Goal: Communication & Community: Ask a question

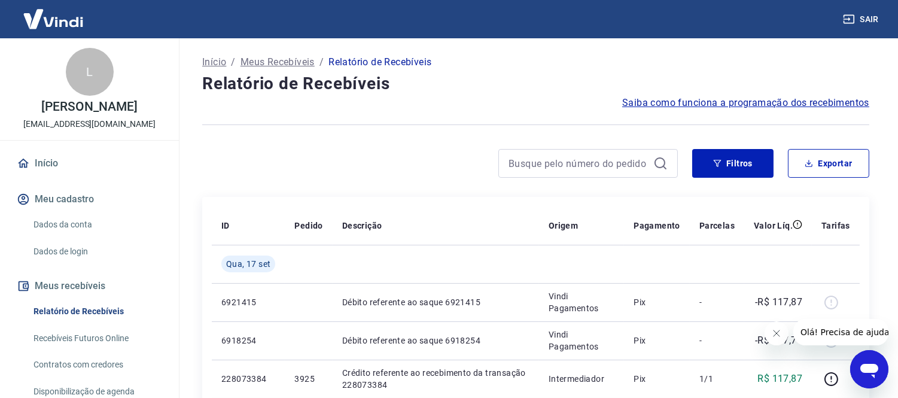
click at [862, 367] on icon "Abrir janela de mensagens" at bounding box center [868, 370] width 18 height 14
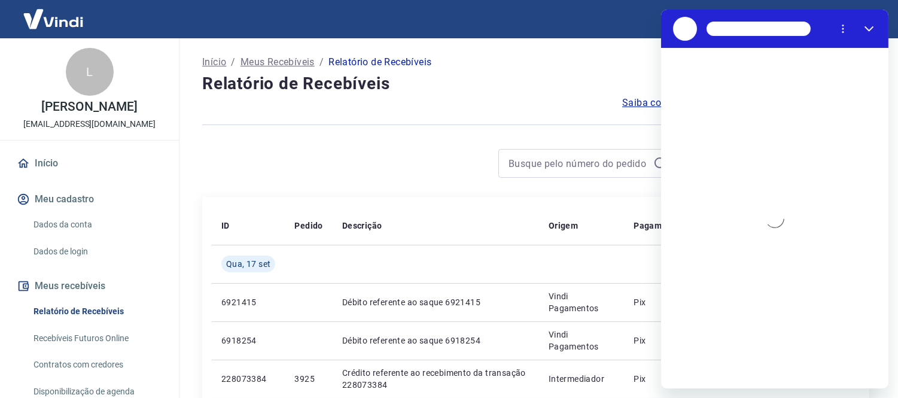
click at [676, 365] on div "Carregando conversa" at bounding box center [773, 218] width 227 height 340
click at [687, 371] on div "Carregando conversa" at bounding box center [773, 218] width 227 height 340
click at [696, 366] on div "Carregando conversa" at bounding box center [773, 218] width 227 height 340
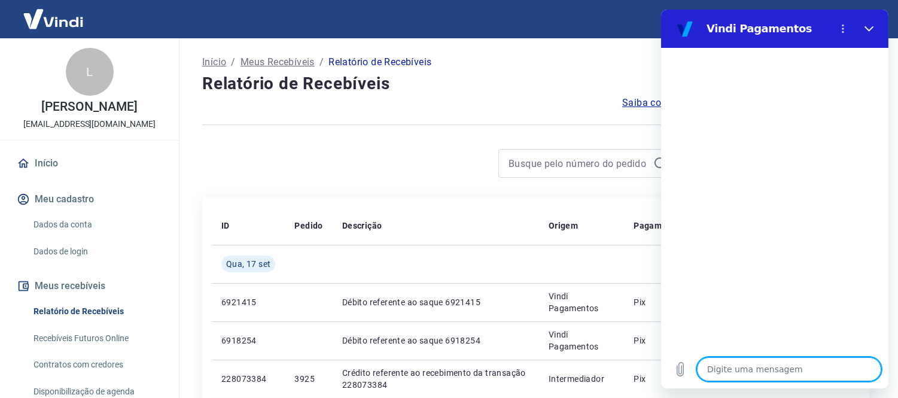
drag, startPoint x: 704, startPoint y: 373, endPoint x: 713, endPoint y: 370, distance: 9.5
click at [704, 373] on textarea at bounding box center [788, 369] width 184 height 24
type textarea "b"
type textarea "x"
type textarea "bo"
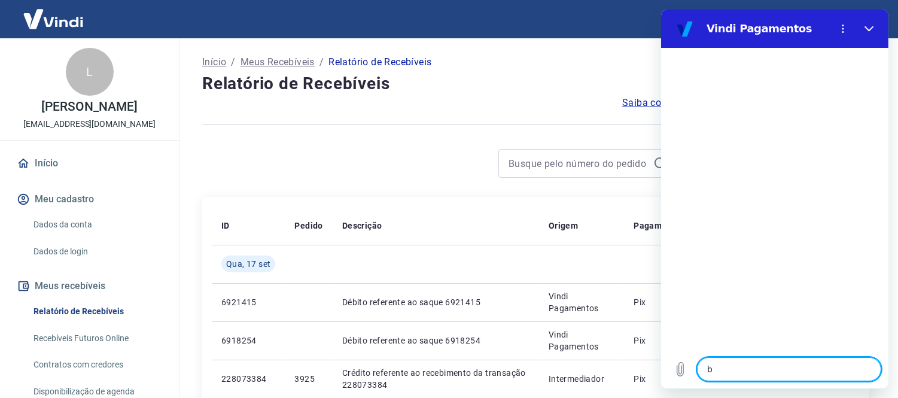
type textarea "x"
type textarea "boa"
type textarea "x"
type textarea "boa"
type textarea "x"
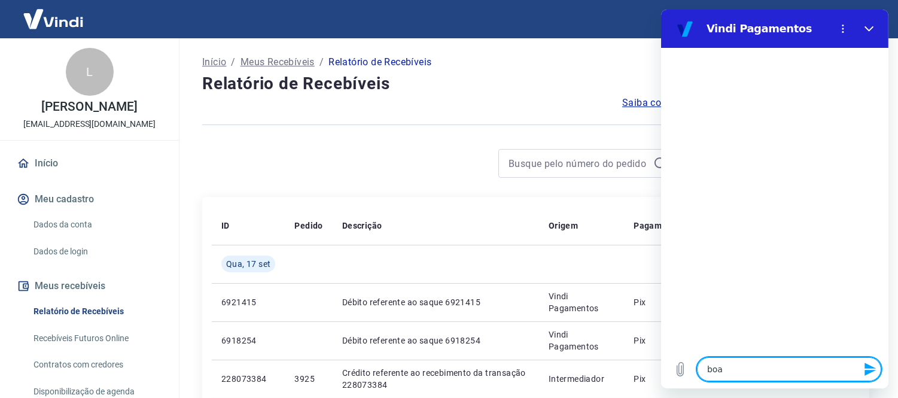
type textarea "boa t"
type textarea "x"
type textarea "boa ta"
type textarea "x"
type textarea "boa tar"
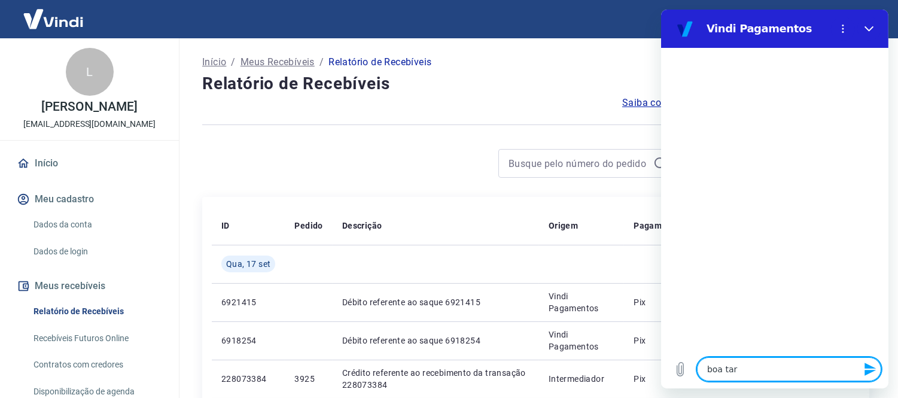
type textarea "x"
type textarea "boa tard"
type textarea "x"
type textarea "boa tarde"
type textarea "x"
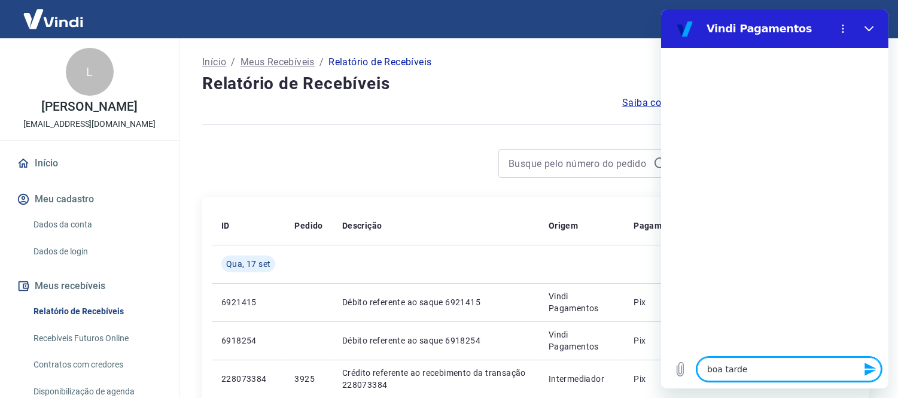
type textarea "boa tarde"
type textarea "x"
type textarea "boa tarde,"
type textarea "x"
type textarea "boa tarde,"
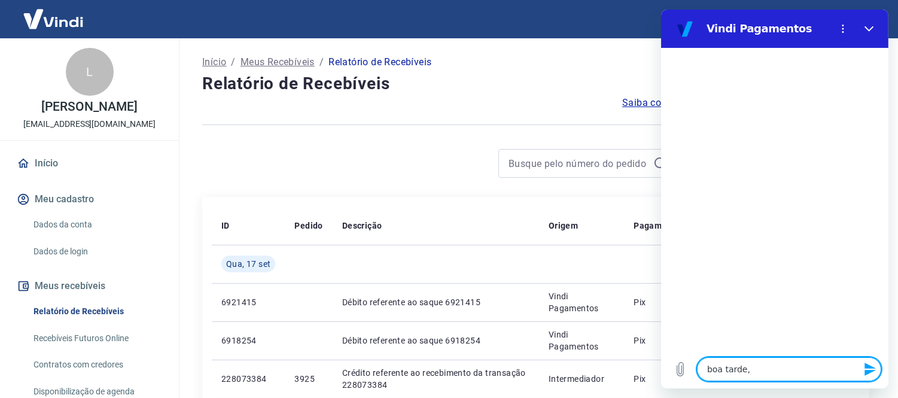
type textarea "x"
type textarea "boa tarde, t"
type textarea "x"
type textarea "boa tarde, tu"
type textarea "x"
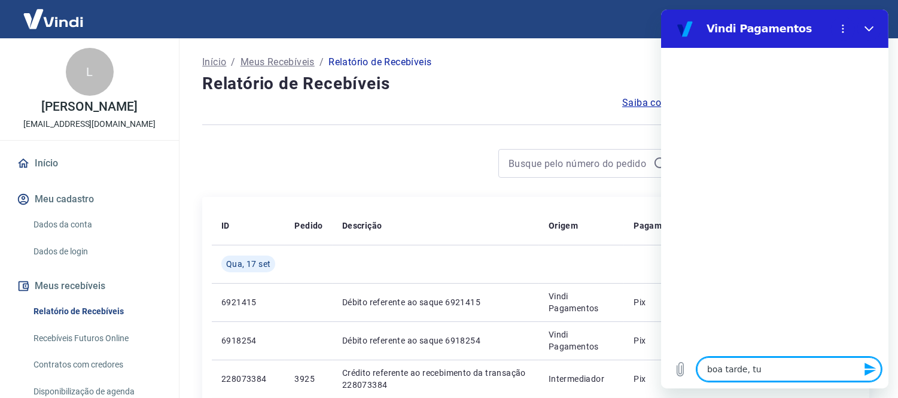
type textarea "boa tarde, tud"
type textarea "x"
type textarea "boa tarde, tudo"
type textarea "x"
type textarea "boa tarde, tudo"
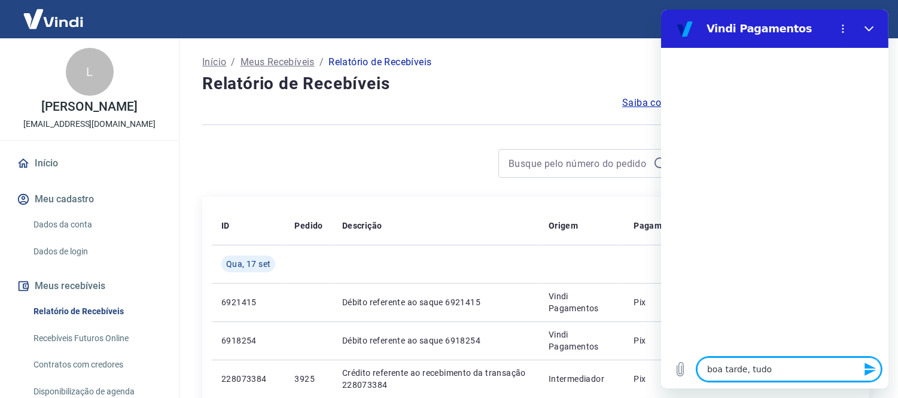
type textarea "x"
type textarea "boa tarde, tudo b"
type textarea "x"
type textarea "boa tarde, tudo be"
type textarea "x"
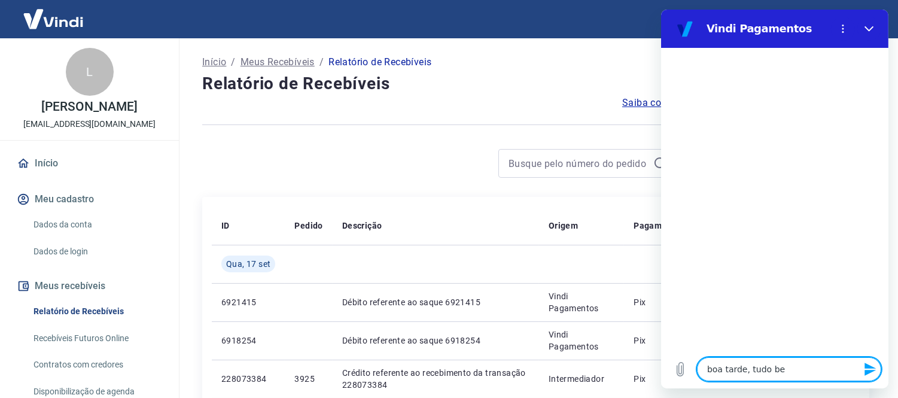
type textarea "boa tarde, tudo bem"
type textarea "x"
type textarea "boa tarde, tudo bem?"
type textarea "x"
type textarea "boa tarde, tudo bem?"
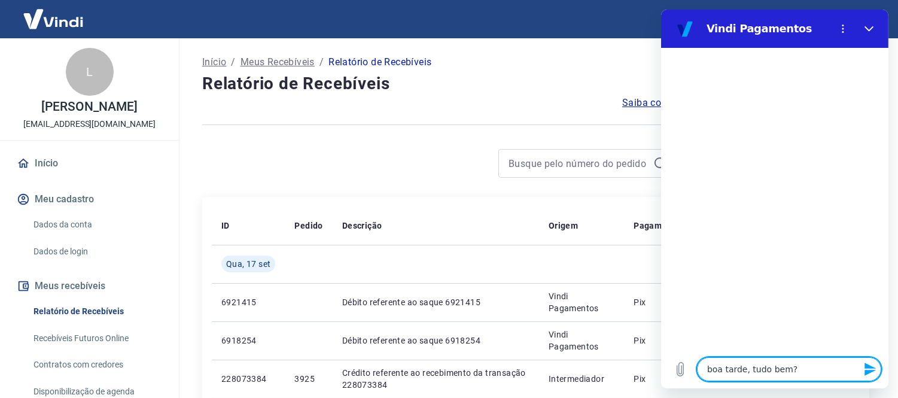
type textarea "x"
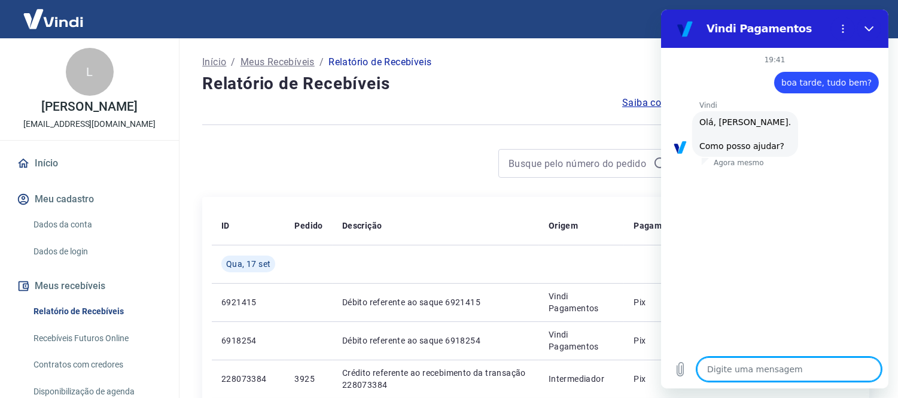
click at [727, 367] on textarea at bounding box center [788, 369] width 184 height 24
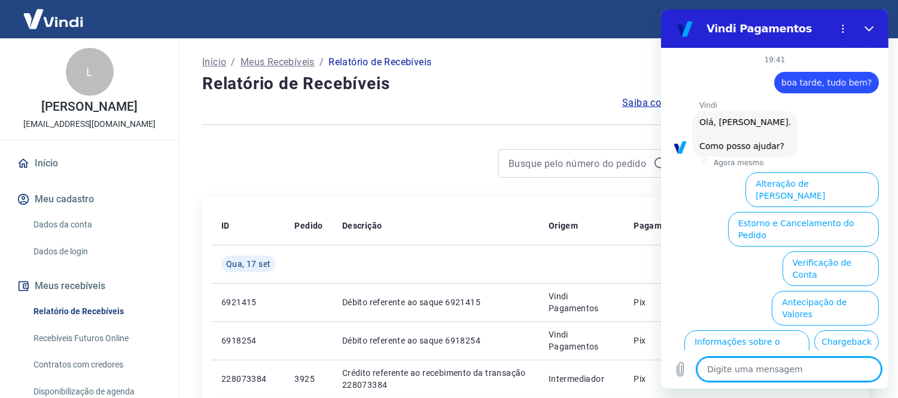
scroll to position [68, 0]
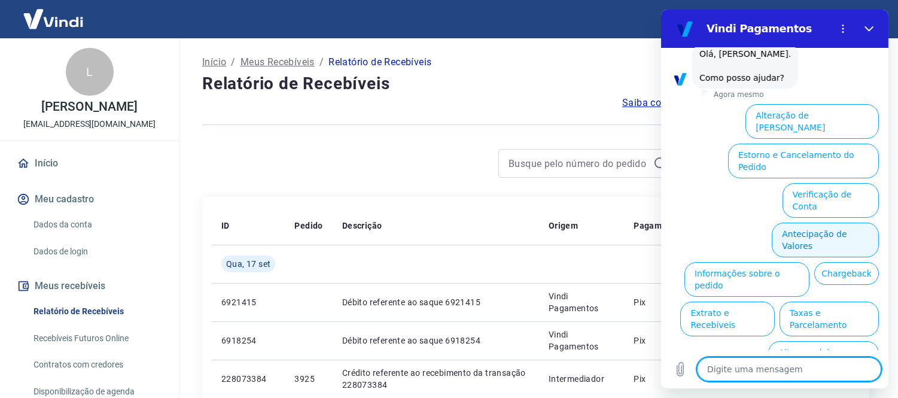
click at [820, 222] on button "Antecipação de Valores" at bounding box center [824, 239] width 107 height 35
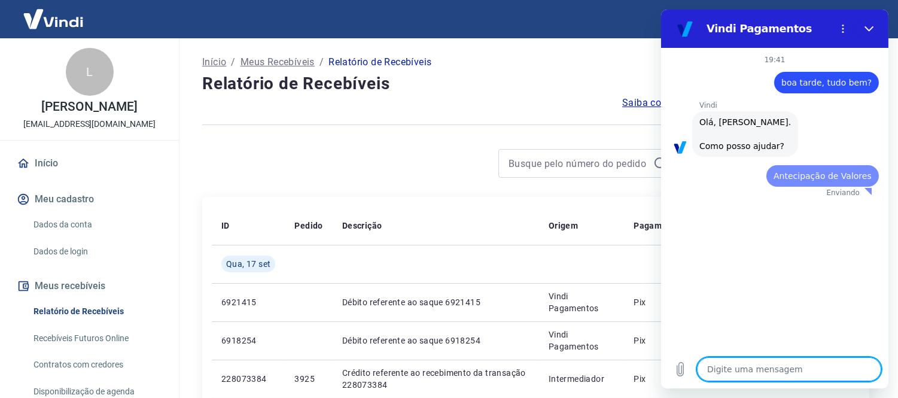
scroll to position [0, 0]
click at [747, 377] on textarea at bounding box center [788, 369] width 184 height 24
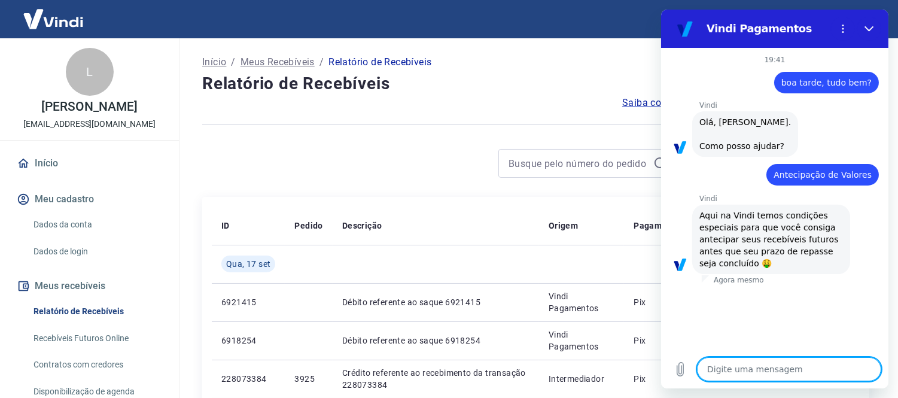
type textarea "x"
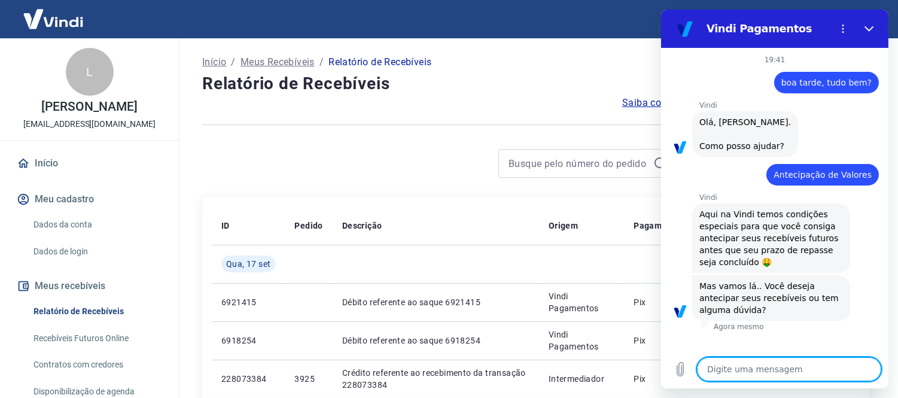
type textarea "f"
type textarea "x"
type textarea "fa"
type textarea "x"
type textarea "fal"
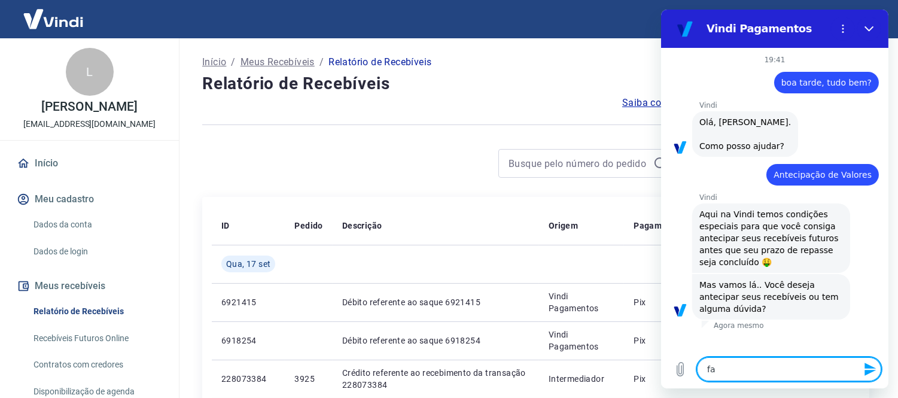
type textarea "x"
type textarea "fala"
type textarea "x"
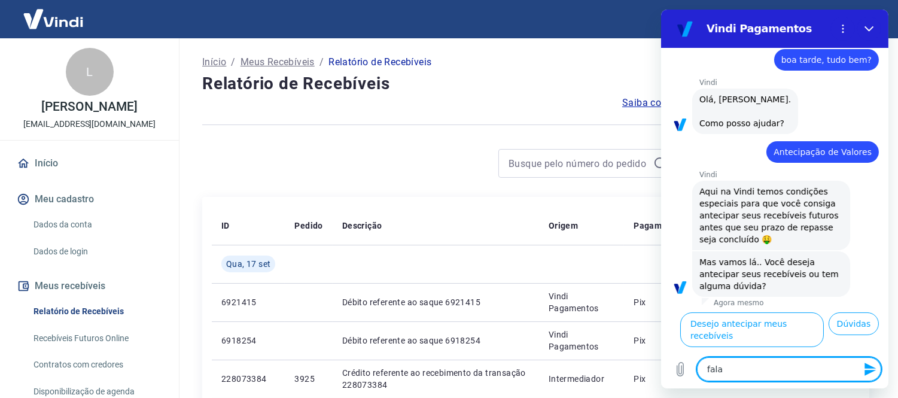
type textarea "falar"
type textarea "x"
type textarea "falar"
type textarea "x"
type textarea "falar c"
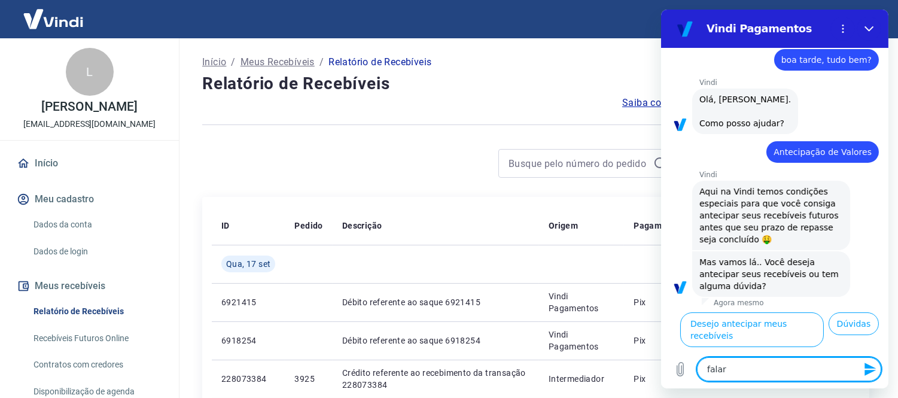
type textarea "x"
type textarea "falar co"
type textarea "x"
type textarea "falar com"
type textarea "x"
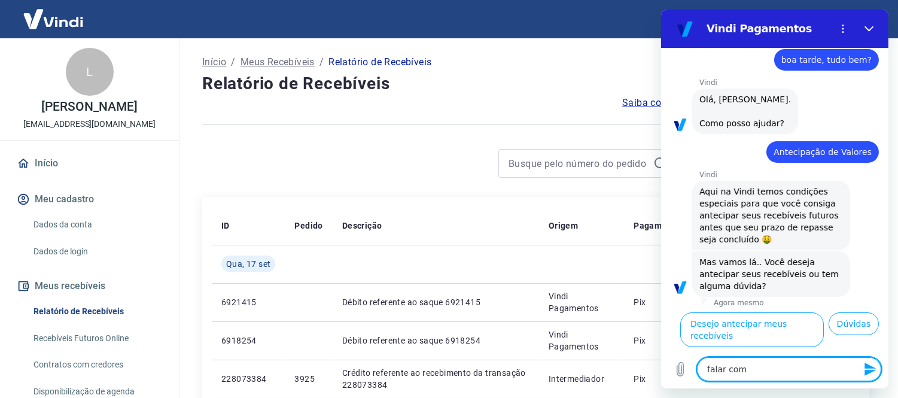
type textarea "falar com"
type textarea "x"
type textarea "falar com a"
type textarea "x"
type textarea "falar com at"
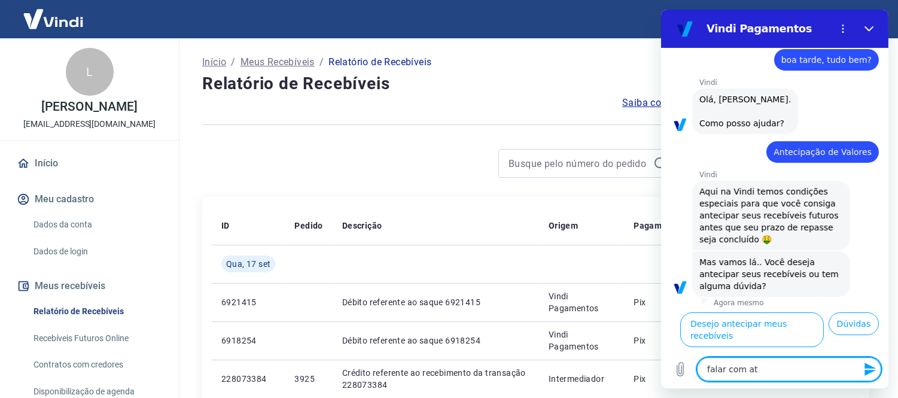
type textarea "x"
type textarea "falar com ate"
type textarea "x"
type textarea "falar com [GEOGRAPHIC_DATA]"
type textarea "x"
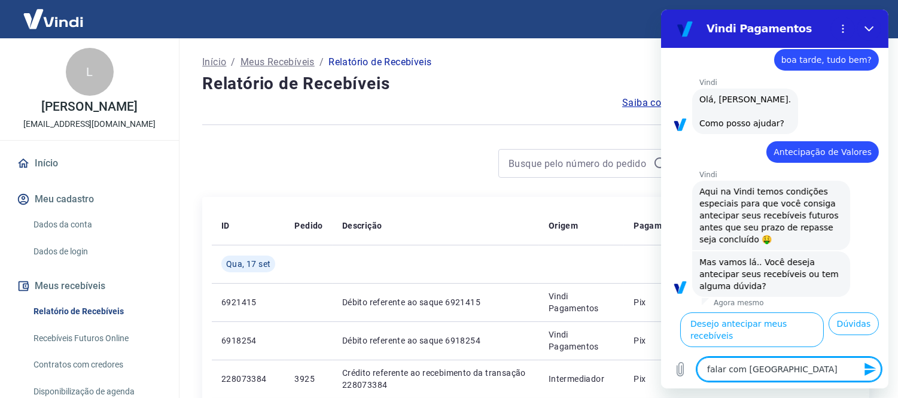
type textarea "falar com atend"
type textarea "x"
type textarea "falar com atendi"
type textarea "x"
type textarea "falar com atendim"
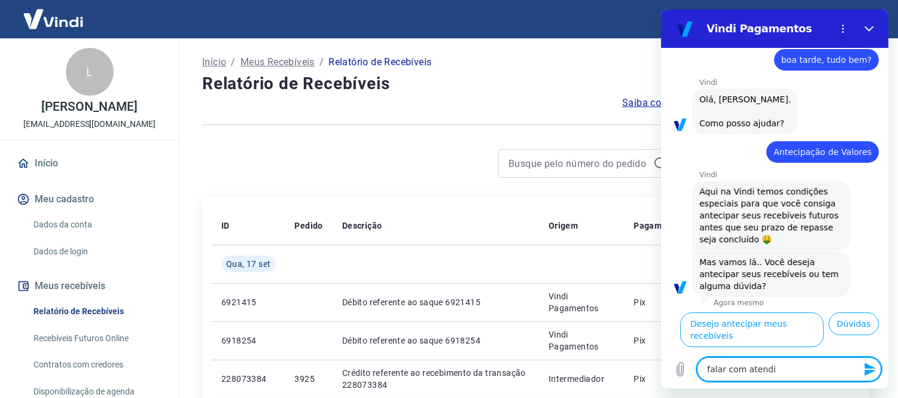
type textarea "x"
type textarea "falar com atendime"
type textarea "x"
type textarea "falar com atendimen"
type textarea "x"
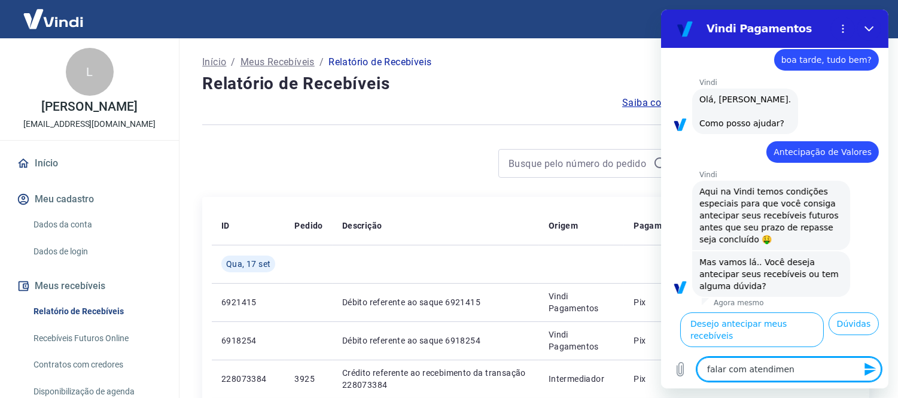
type textarea "falar com atendiment"
type textarea "x"
type textarea "falar com atendimento"
type textarea "x"
type textarea "falar com atendimento"
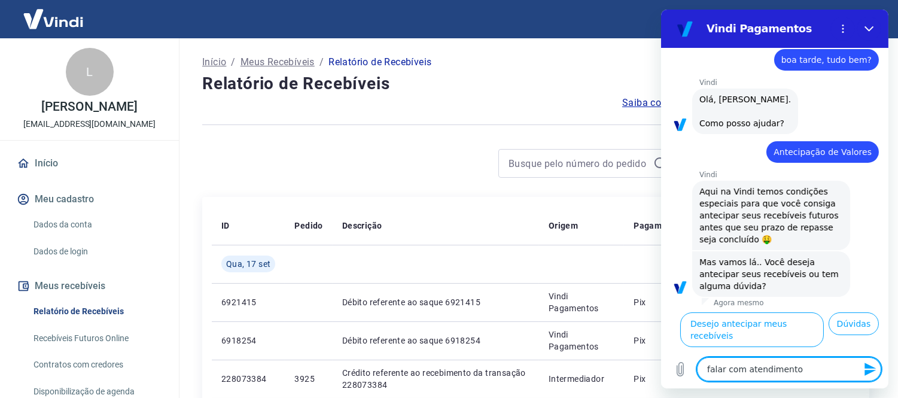
type textarea "x"
drag, startPoint x: 802, startPoint y: 364, endPoint x: 573, endPoint y: 372, distance: 229.2
click at [660, 372] on html "Vindi Pagamentos 19:41 diz: boa tarde, tudo bem? Enviado · Agora mesmo [PERSON_…" at bounding box center [773, 199] width 227 height 379
type textarea "falar com atendimento"
click at [862, 374] on icon "Enviar mensagem" at bounding box center [869, 369] width 14 height 14
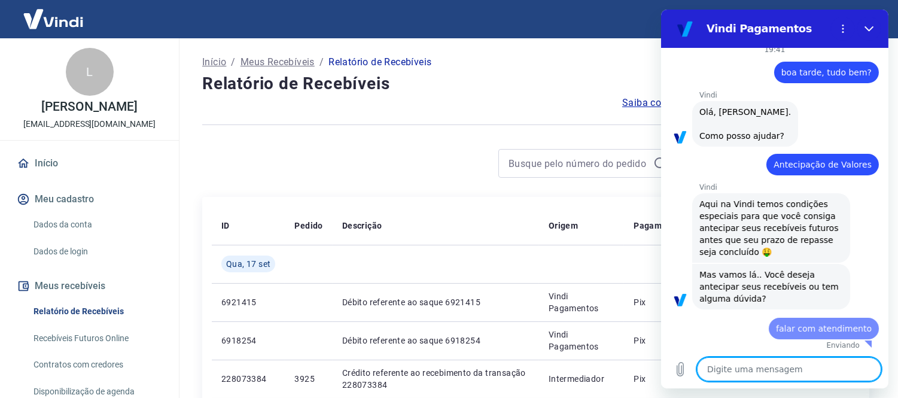
type textarea "x"
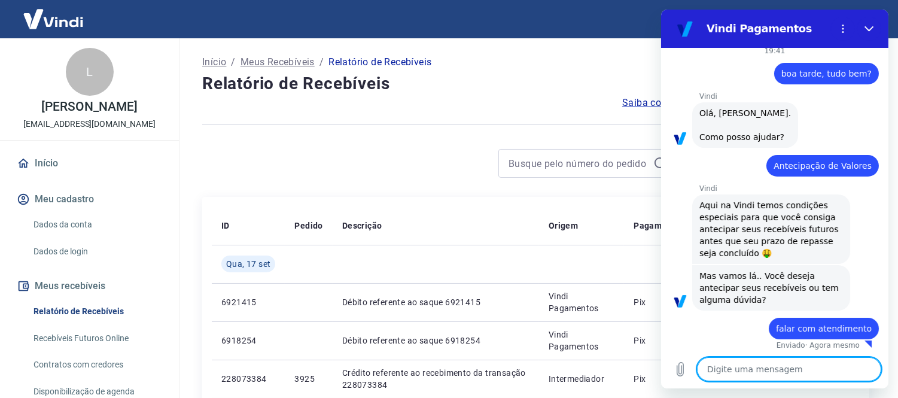
click at [793, 373] on textarea at bounding box center [788, 369] width 184 height 24
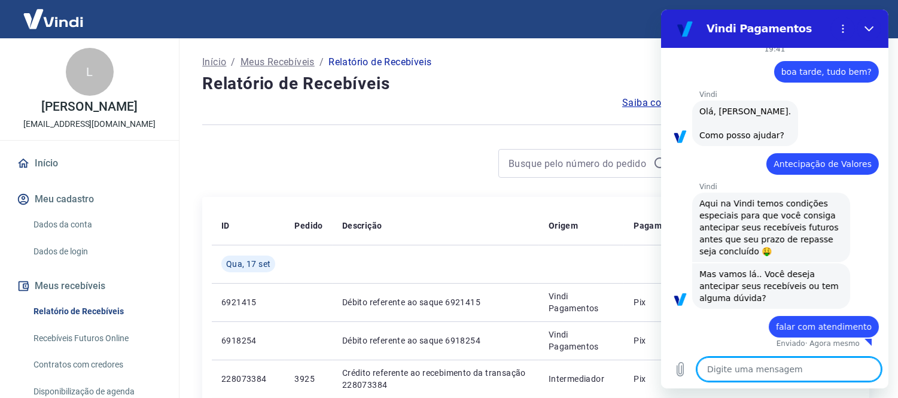
paste textarea "falar com atendimento"
type textarea "falar com atendimento"
type textarea "x"
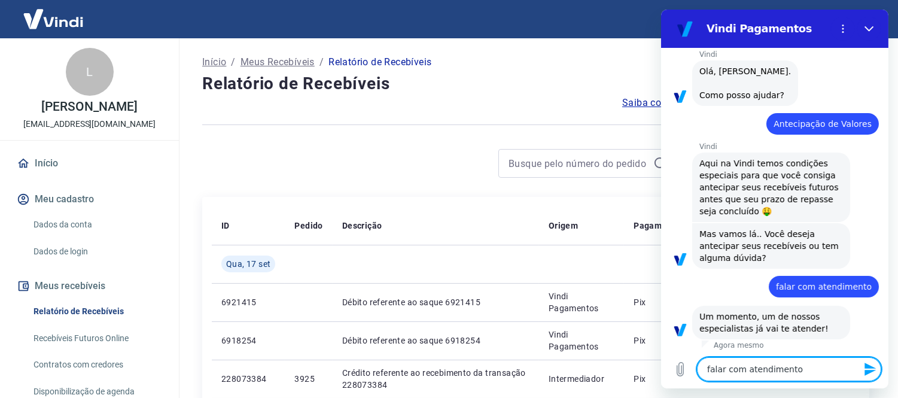
type textarea "falar com atendimento"
click at [865, 364] on icon "Enviar mensagem" at bounding box center [869, 368] width 11 height 13
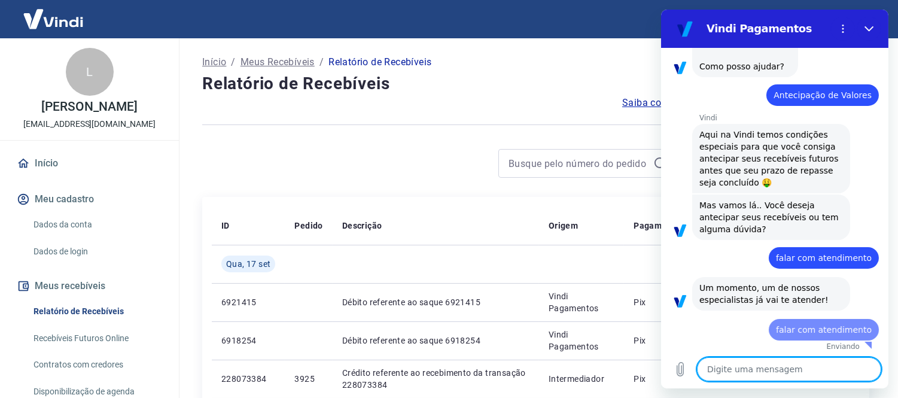
type textarea "x"
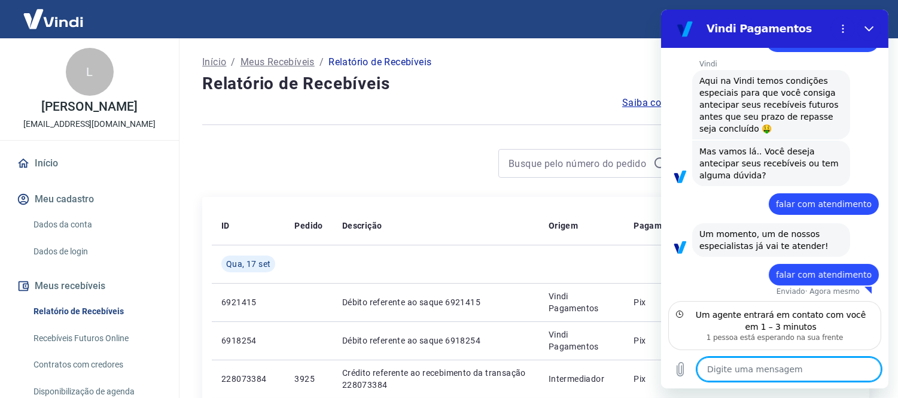
click at [768, 375] on textarea at bounding box center [788, 369] width 184 height 24
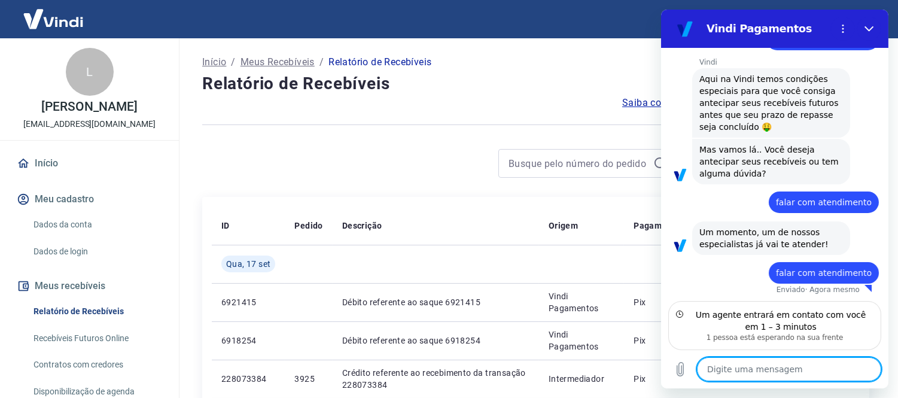
paste textarea "falar com atendimento"
type textarea "falar com atendimento"
type textarea "x"
drag, startPoint x: 817, startPoint y: 367, endPoint x: 403, endPoint y: 367, distance: 413.8
click at [660, 367] on html "Vindi Pagamentos 19:41 diz: boa tarde, tudo bem? Enviado · Agora mesmo [PERSON_…" at bounding box center [773, 199] width 227 height 379
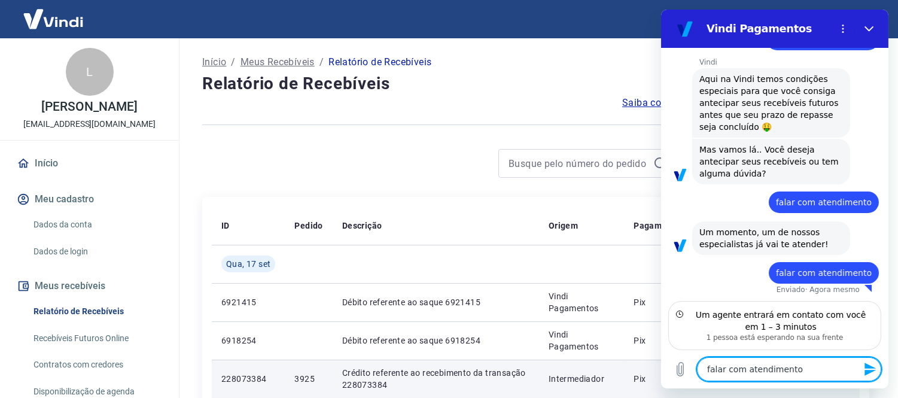
type textarea "x"
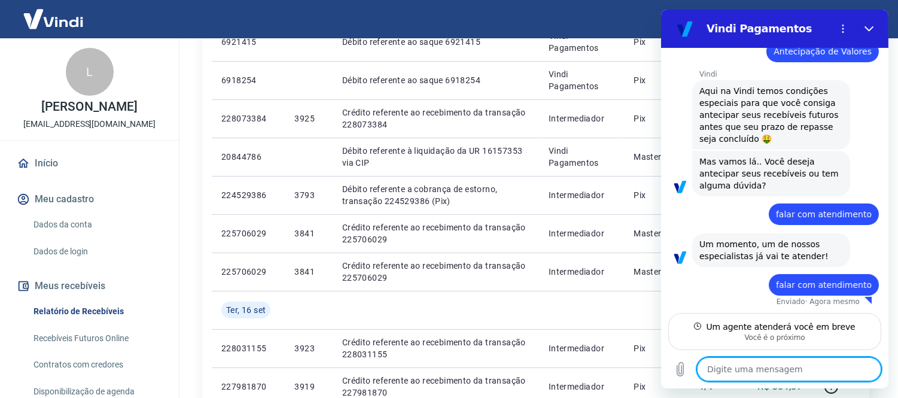
scroll to position [266, 0]
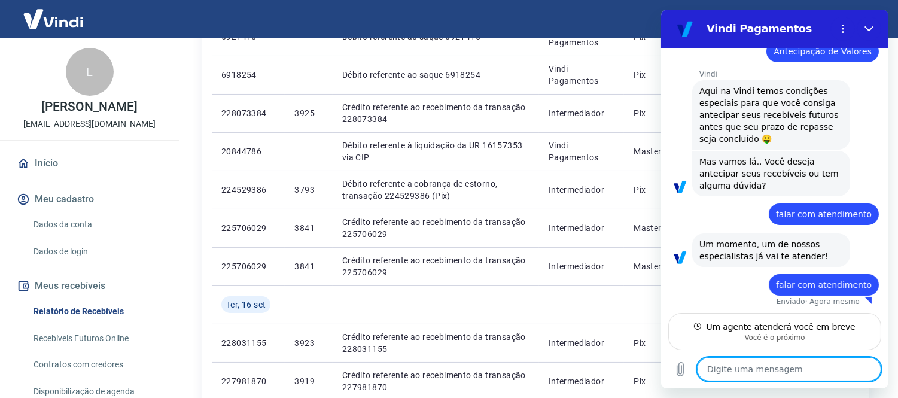
click at [786, 376] on textarea at bounding box center [788, 369] width 184 height 24
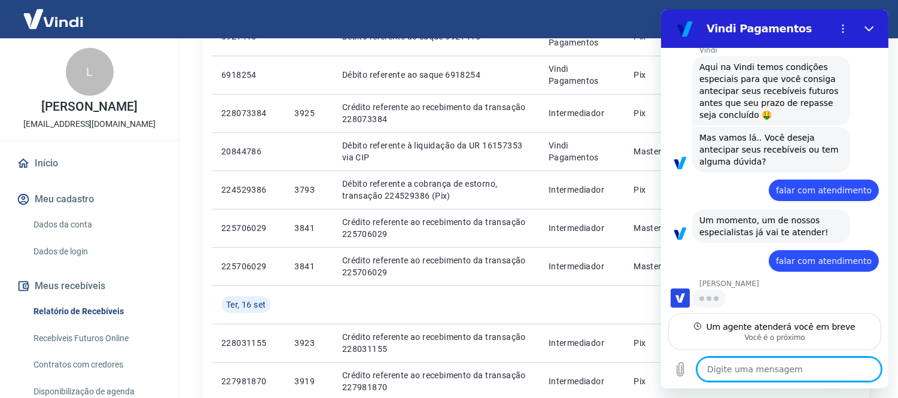
scroll to position [147, 0]
click at [745, 359] on textarea at bounding box center [788, 369] width 184 height 24
type textarea "b"
type textarea "x"
type textarea "bo"
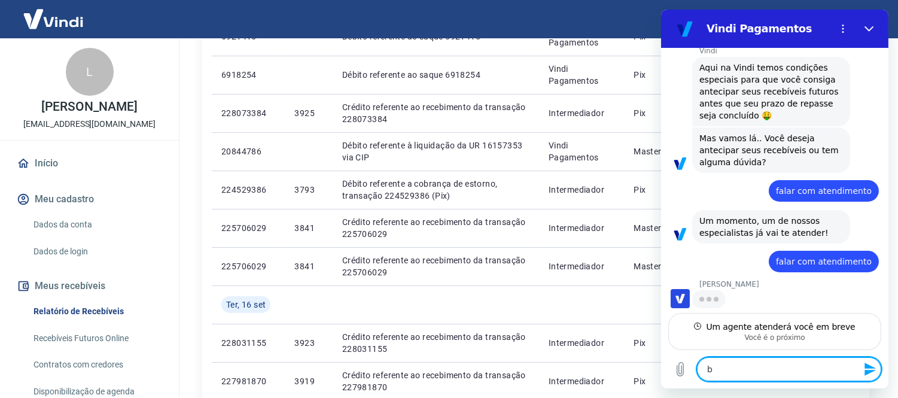
type textarea "x"
type textarea "boa"
type textarea "x"
type textarea "boa"
type textarea "x"
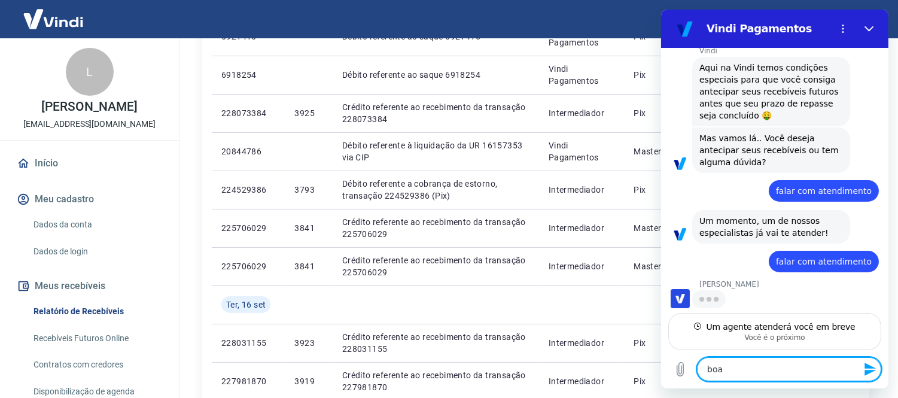
type textarea "boa n"
type textarea "x"
type textarea "boa no"
type textarea "x"
type textarea "boa noi"
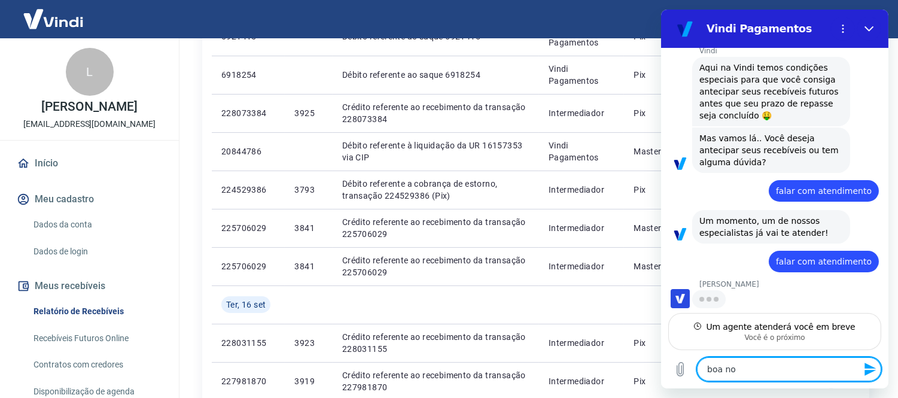
type textarea "x"
type textarea "boa noit"
type textarea "x"
type textarea "boa noite"
type textarea "x"
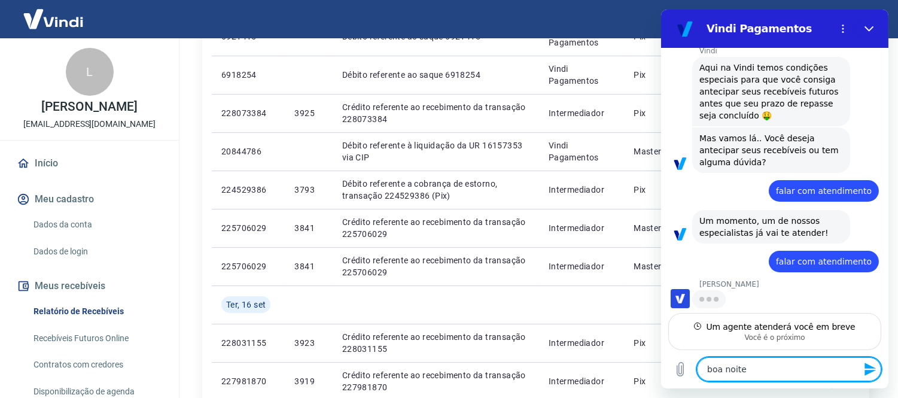
type textarea "boa noite,"
type textarea "x"
type textarea "boa noite,"
type textarea "x"
type textarea "boa noite, s"
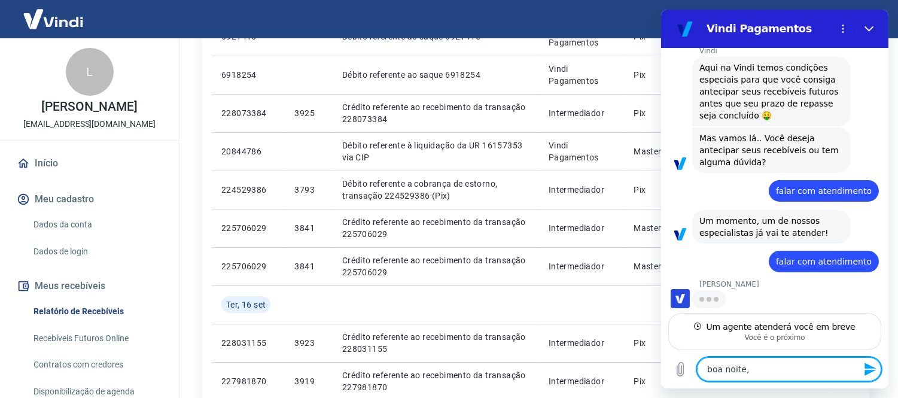
type textarea "x"
type textarea "boa noite, so"
type textarea "x"
type textarea "boa noite, sol"
type textarea "x"
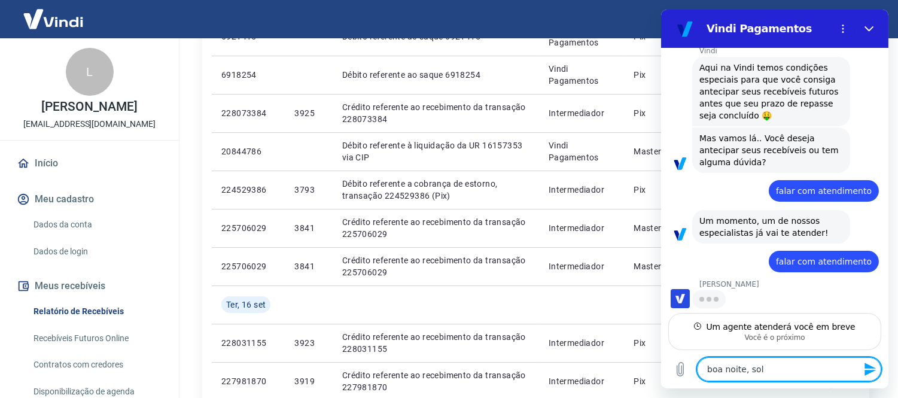
type textarea "boa noite, soli"
type textarea "x"
type textarea "boa noite, solic"
type textarea "x"
type textarea "boa noite, solici"
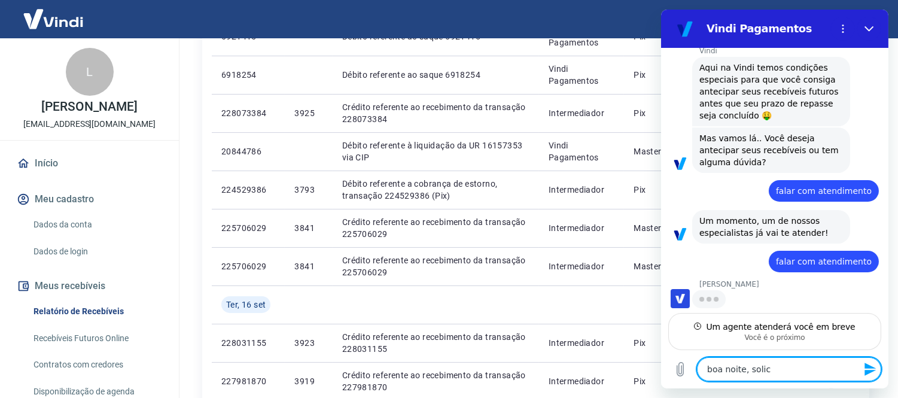
type textarea "x"
type textarea "boa noite, solicit"
type textarea "x"
type textarea "boa noite, solicite"
type textarea "x"
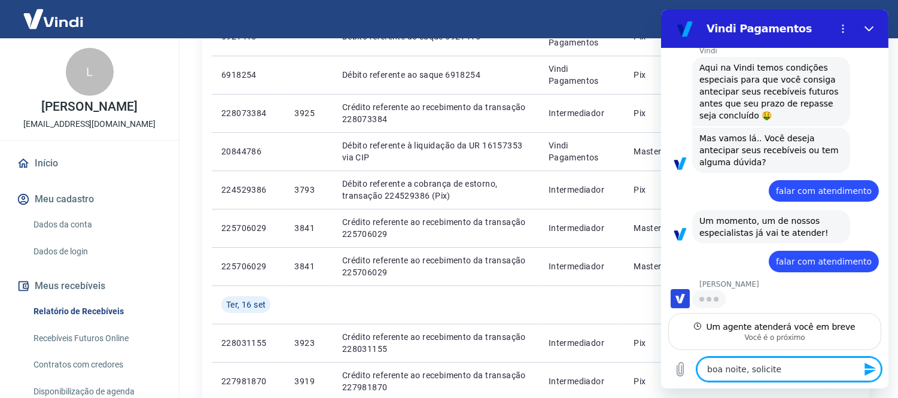
type textarea "boa noite, solicitei"
type textarea "x"
type textarea "boa noite, solicitei"
type textarea "x"
type textarea "boa noite, solicitei u"
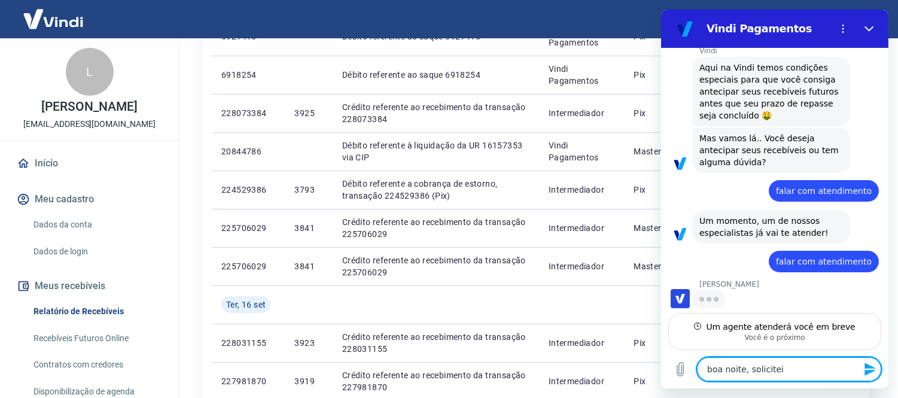
type textarea "x"
type textarea "boa noite, solicitei um"
type textarea "x"
type textarea "boa noite, solicitei uma"
type textarea "x"
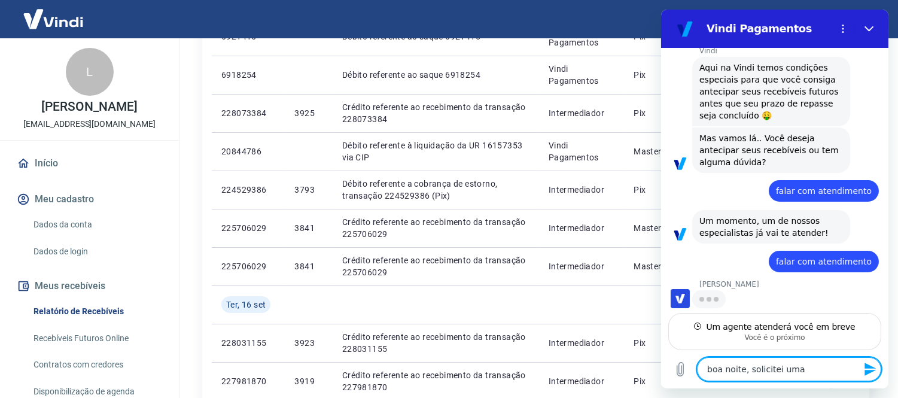
type textarea "boa noite, solicitei uma"
type textarea "x"
type textarea "boa noite, solicitei uma n"
type textarea "x"
type textarea "boa noite, solicitei uma na"
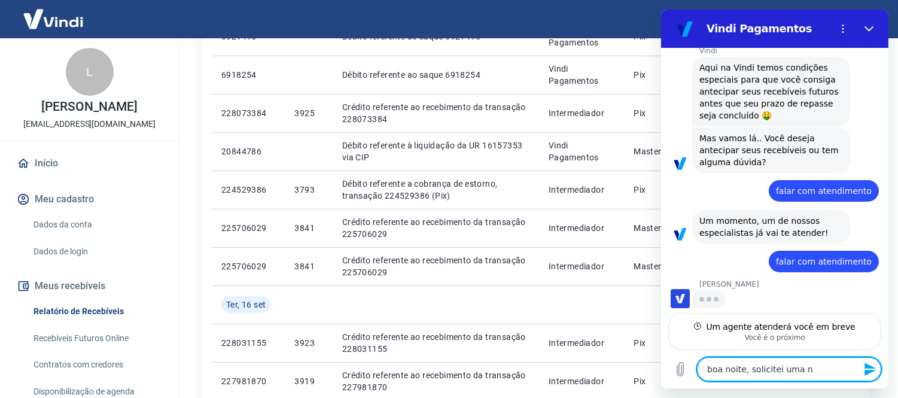
type textarea "x"
type textarea "boa noite, solicitei uma n"
type textarea "x"
type textarea "boa noite, solicitei uma"
type textarea "x"
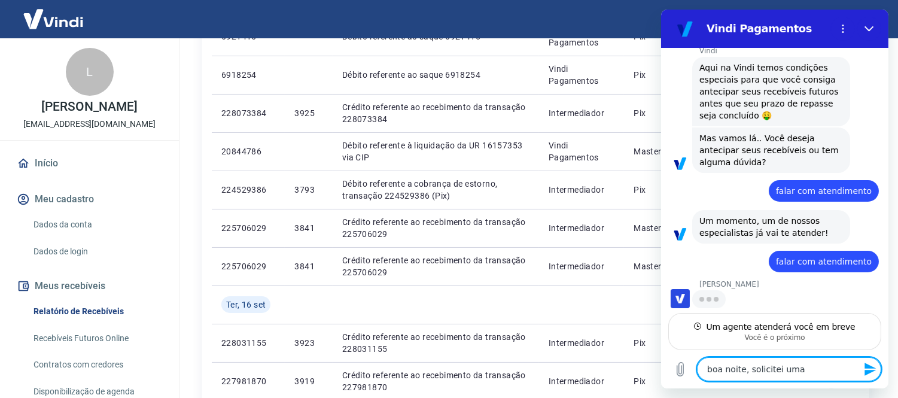
type textarea "boa noite, solicitei uma"
type textarea "x"
type textarea "boa noite, solicitei uma"
type textarea "x"
type textarea "boa noite, solicitei uma a"
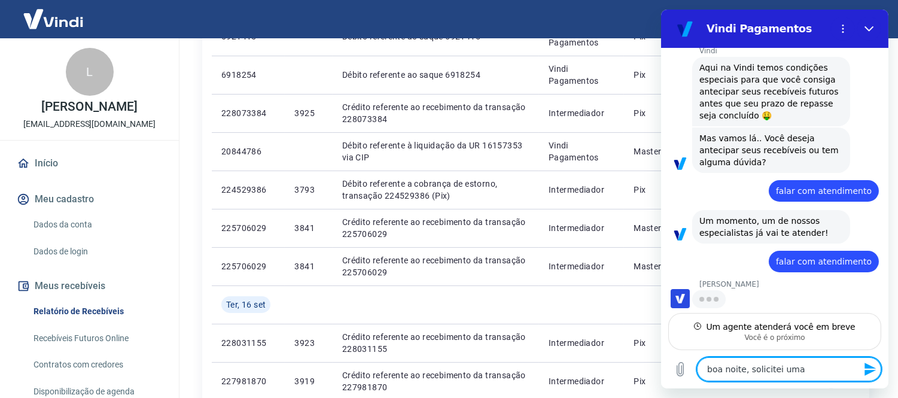
type textarea "x"
type textarea "boa noite, solicitei uma an"
type textarea "x"
type textarea "boa noite, solicitei uma ante"
type textarea "x"
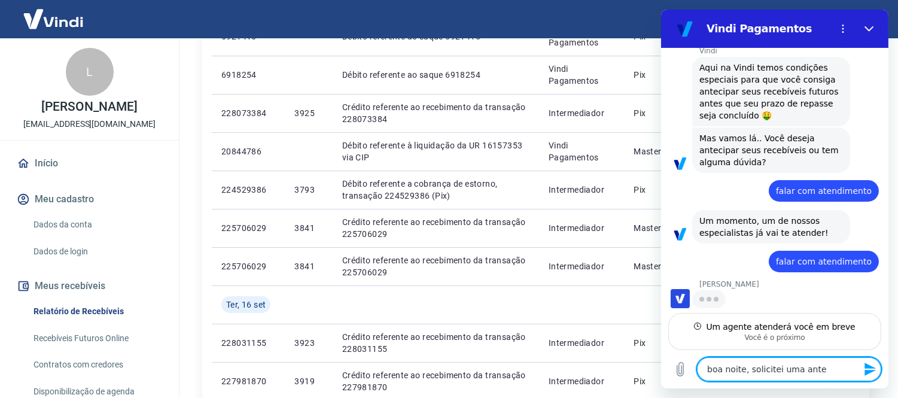
type textarea "boa noite, solicitei uma antec"
type textarea "x"
type textarea "boa noite, solicitei uma anteci"
type textarea "x"
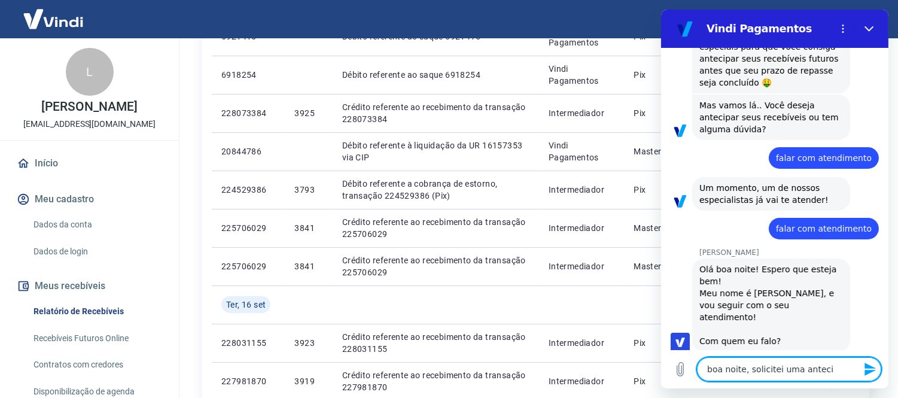
type textarea "boa noite, solicitei uma antecip"
type textarea "x"
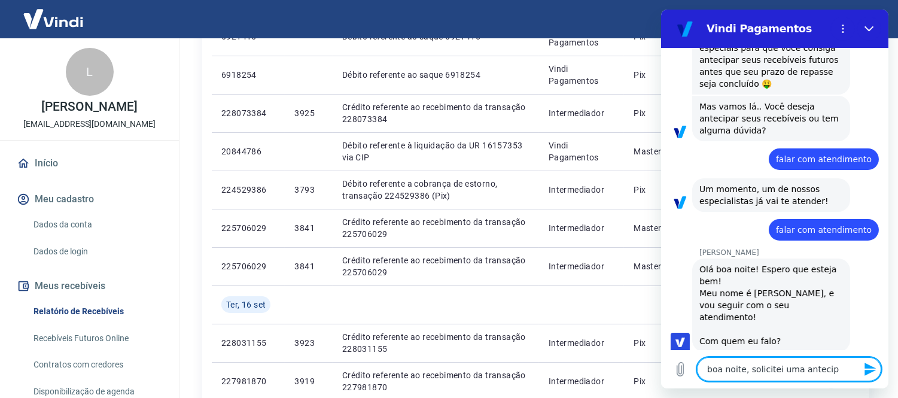
type textarea "boa noite, solicitei uma antecipa"
type textarea "x"
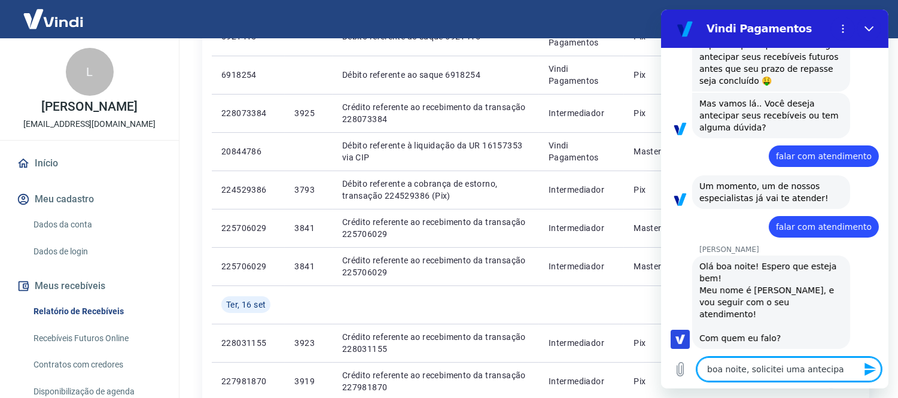
type textarea "boa noite, solicitei uma antecipaç"
type textarea "x"
type textarea "boa noite, solicitei uma antecipaçã"
type textarea "x"
type textarea "boa noite, solicitei uma antecipação"
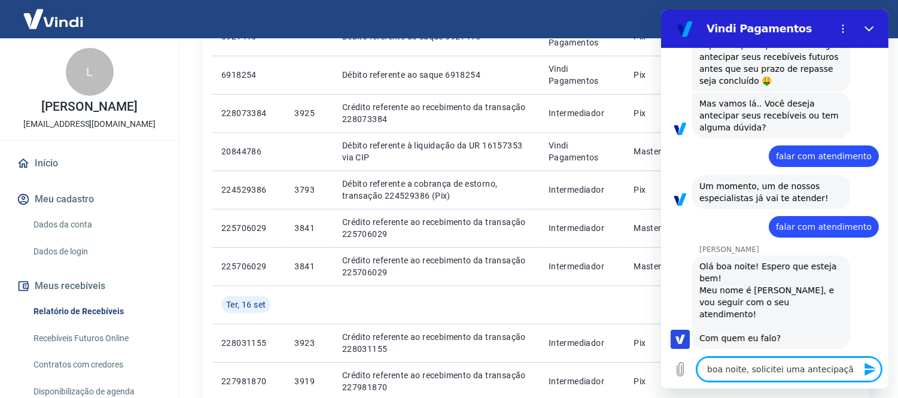
type textarea "x"
type textarea "boa noite, solicitei uma antecipação"
type textarea "x"
click at [756, 376] on textarea "boa noite, solicitei uma antecipação" at bounding box center [788, 369] width 184 height 24
click at [846, 369] on textarea "boa noite, solicitei uma antecipação" at bounding box center [788, 369] width 184 height 24
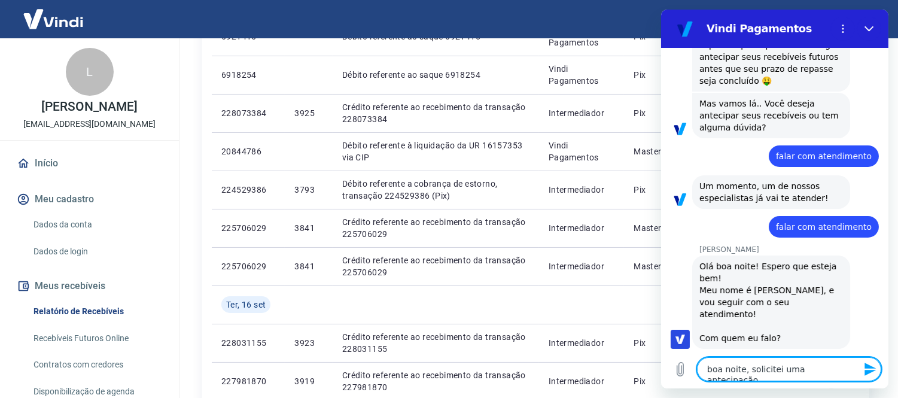
type textarea "boa noite, solicitei uma antecipação e"
type textarea "x"
type textarea "boa noite, solicitei uma antecipação e"
type textarea "x"
type textarea "boa noite, solicitei uma antecipação e n"
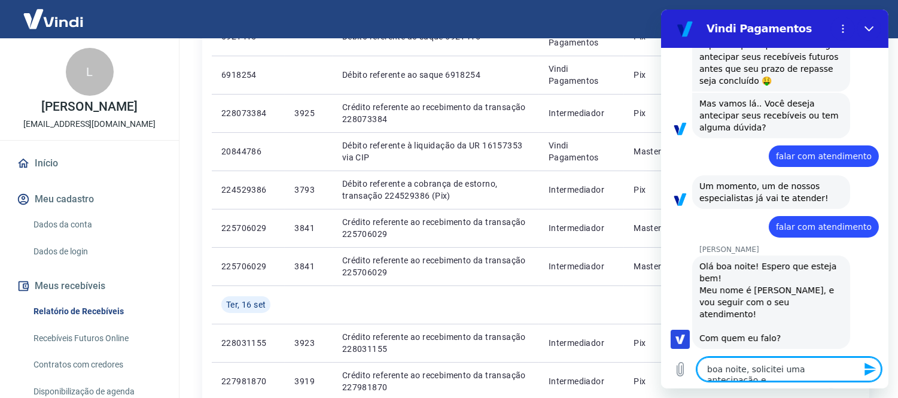
type textarea "x"
type textarea "boa noite, solicitei uma antecipação e nã"
type textarea "x"
type textarea "boa noite, solicitei uma antecipação e não"
type textarea "x"
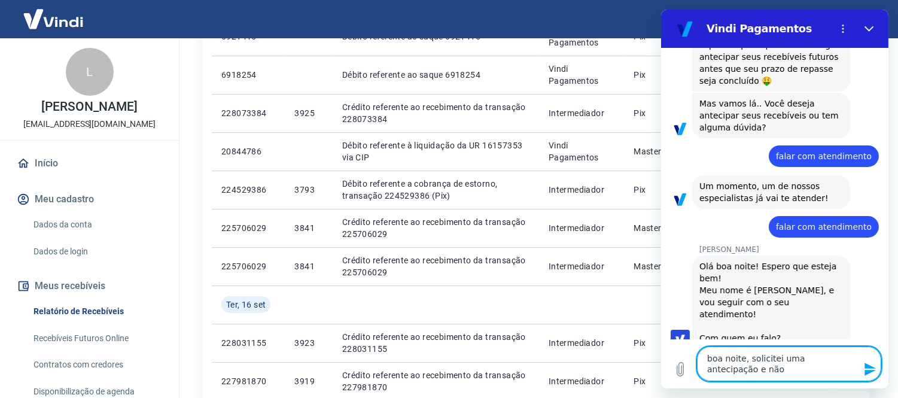
type textarea "boa noite, solicitei uma antecipação e não"
type textarea "x"
type textarea "boa noite, solicitei uma antecipação e não f"
type textarea "x"
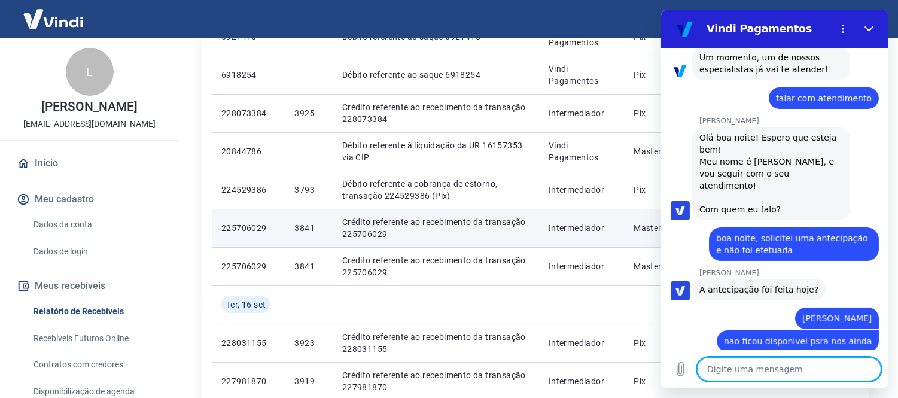
scroll to position [313, 0]
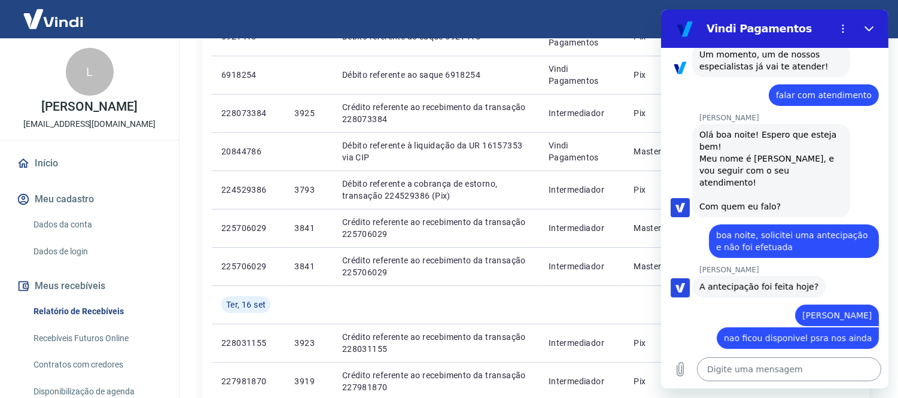
drag, startPoint x: 787, startPoint y: 347, endPoint x: 796, endPoint y: 367, distance: 21.1
click at [796, 365] on div "19:41 diz: boa tarde, tudo bem? Enviado · 19:41 [PERSON_NAME] diz: Olá, [PERSON…" at bounding box center [773, 218] width 227 height 340
click at [796, 367] on textarea at bounding box center [788, 369] width 184 height 24
click at [749, 362] on textarea at bounding box center [788, 369] width 184 height 24
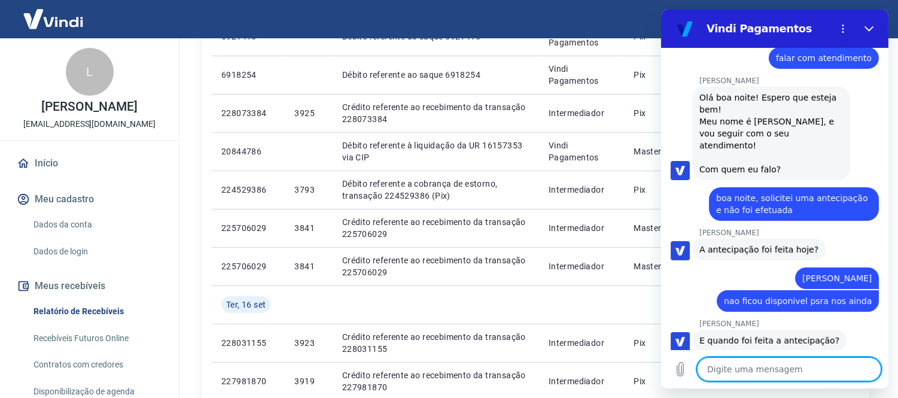
scroll to position [352, 0]
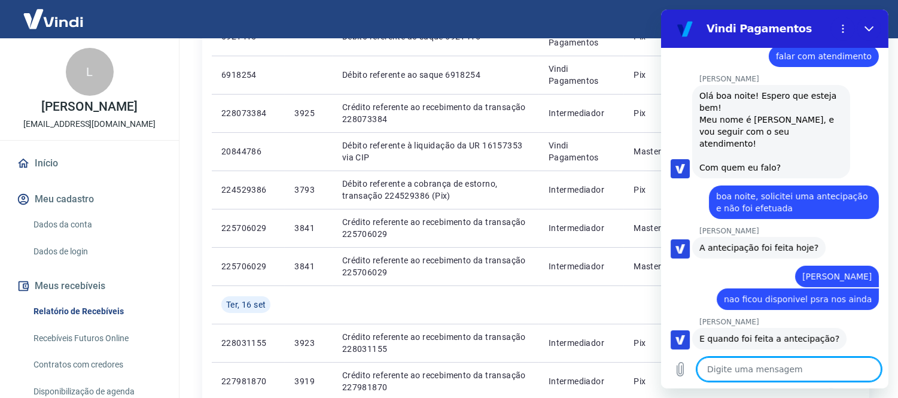
click at [767, 370] on textarea at bounding box center [788, 369] width 184 height 24
click at [779, 370] on textarea at bounding box center [788, 369] width 184 height 24
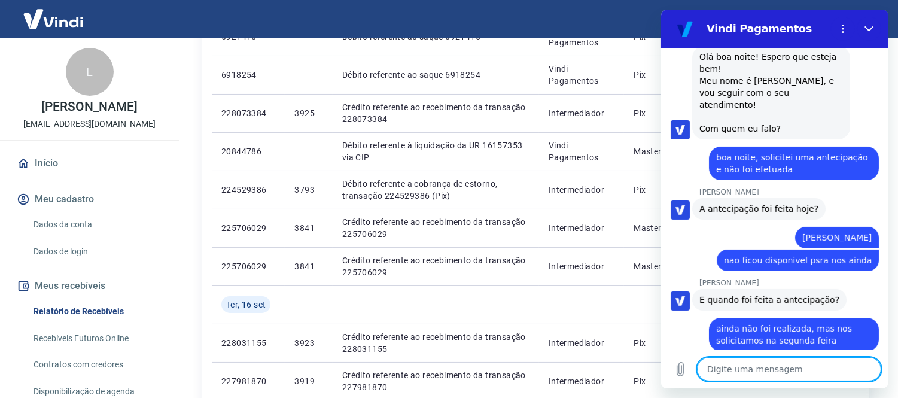
scroll to position [392, 0]
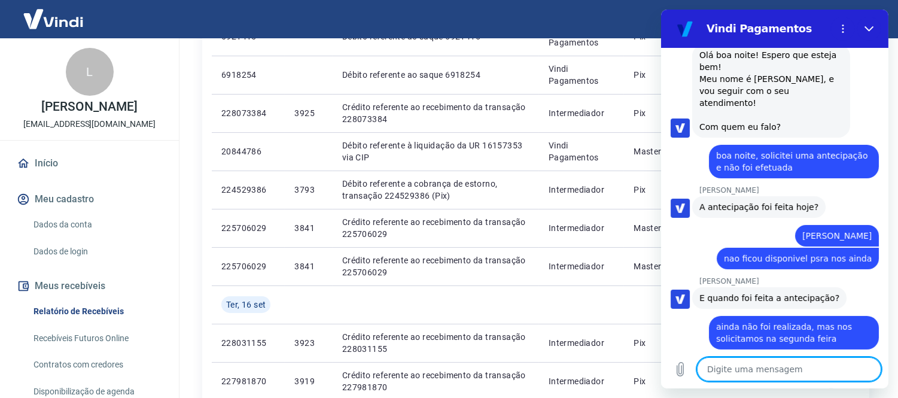
click at [783, 370] on textarea at bounding box center [788, 369] width 184 height 24
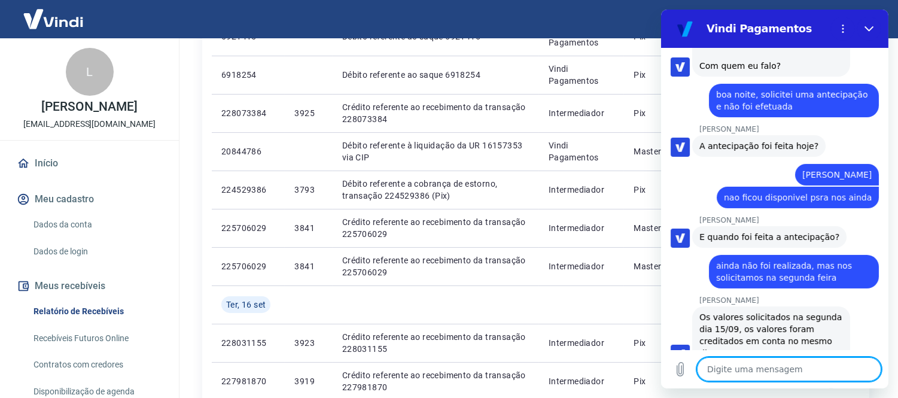
scroll to position [456, 0]
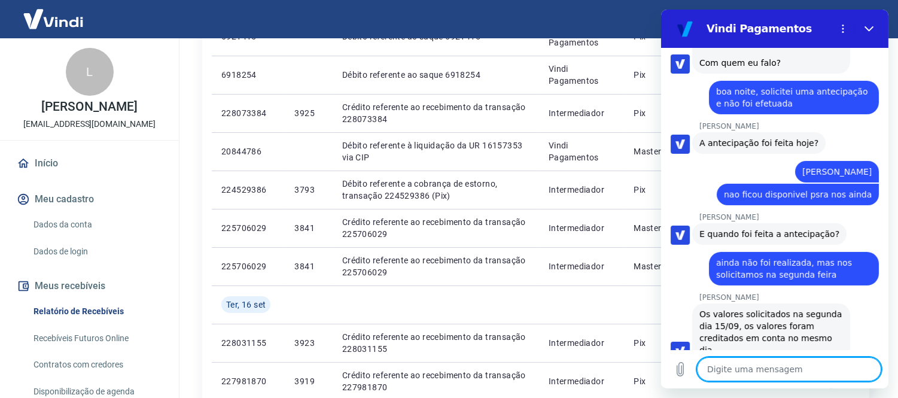
click at [763, 364] on textarea at bounding box center [788, 369] width 184 height 24
drag, startPoint x: 766, startPoint y: 376, endPoint x: 766, endPoint y: 368, distance: 7.8
click at [766, 370] on textarea at bounding box center [788, 369] width 184 height 24
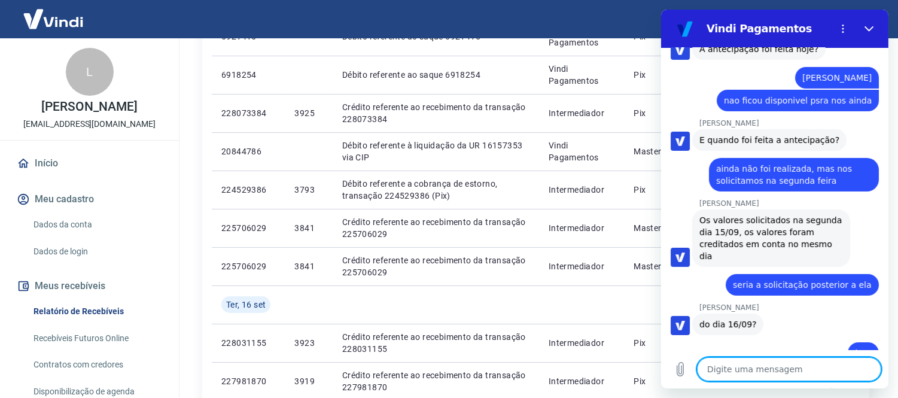
scroll to position [553, 0]
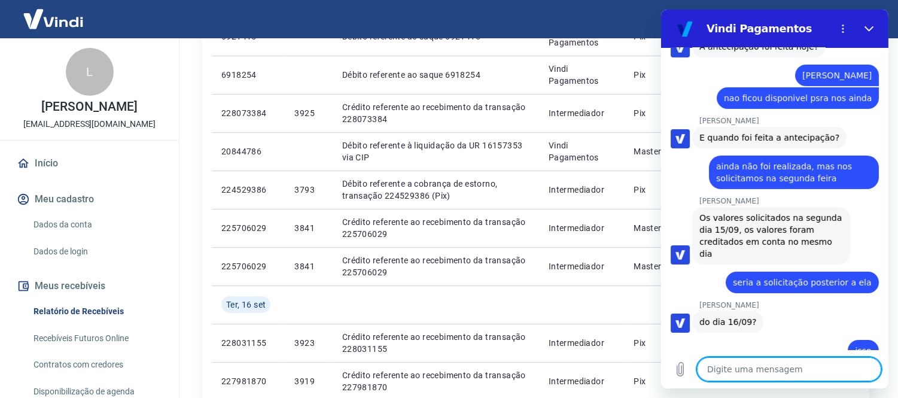
click at [832, 367] on textarea at bounding box center [788, 369] width 184 height 24
click at [799, 358] on textarea at bounding box center [788, 369] width 184 height 24
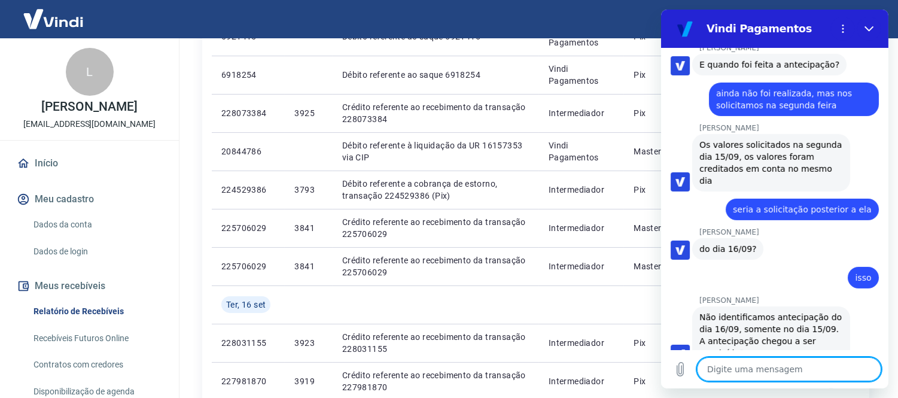
scroll to position [628, 0]
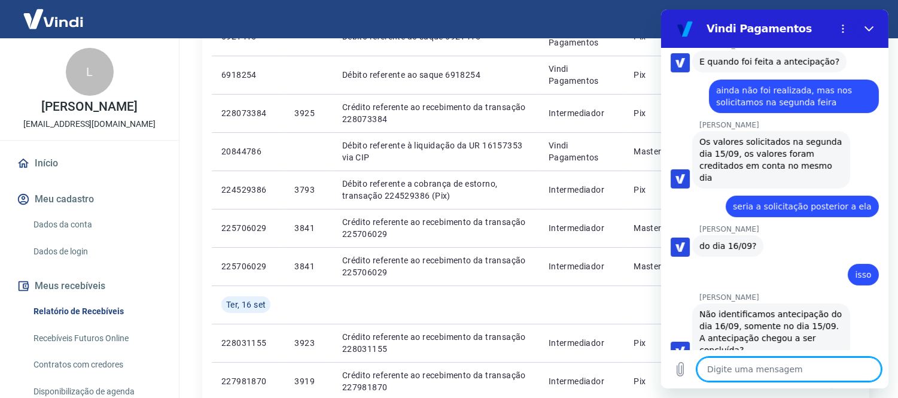
click at [753, 364] on textarea at bounding box center [788, 369] width 184 height 24
click at [802, 375] on textarea at bounding box center [788, 369] width 184 height 24
click at [801, 375] on textarea at bounding box center [788, 369] width 184 height 24
drag, startPoint x: 784, startPoint y: 374, endPoint x: 804, endPoint y: 364, distance: 22.2
click at [789, 368] on textarea "nos deram o prazo de" at bounding box center [788, 369] width 184 height 24
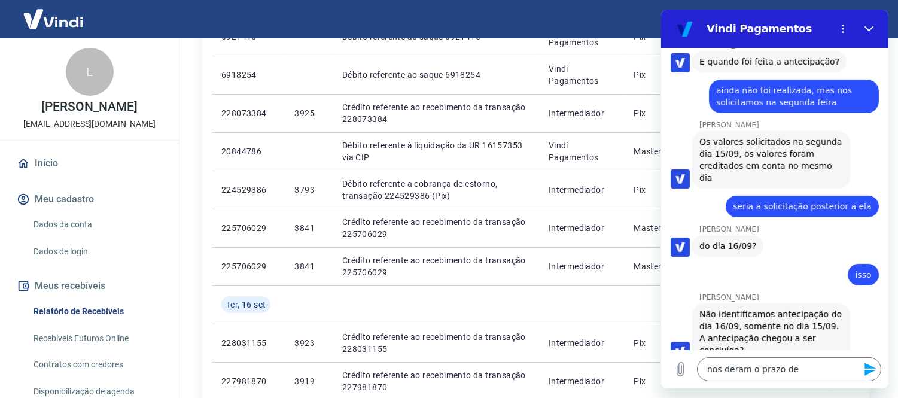
click at [830, 356] on div "Digite uma mensagem nos deram o prazo de x" at bounding box center [773, 369] width 227 height 38
click at [809, 366] on textarea "nos deram o prazo de" at bounding box center [788, 369] width 184 height 24
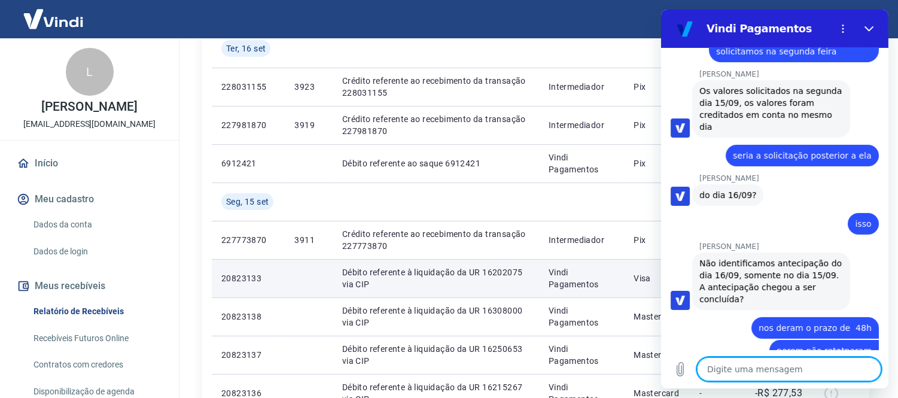
scroll to position [664, 0]
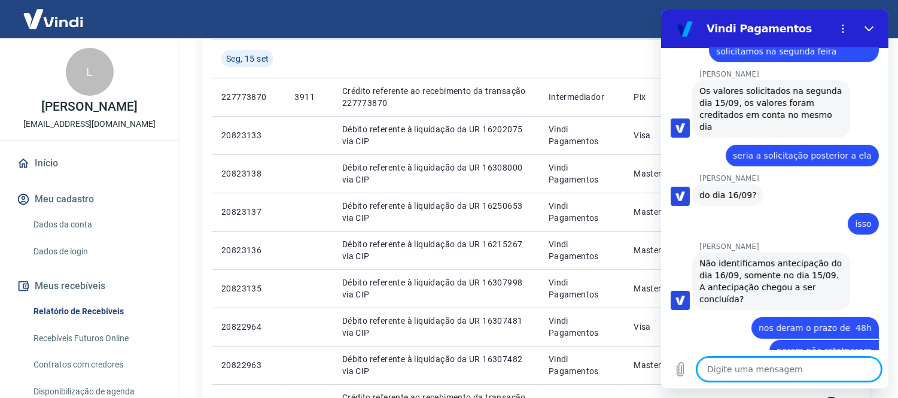
click at [746, 359] on textarea at bounding box center [788, 369] width 184 height 24
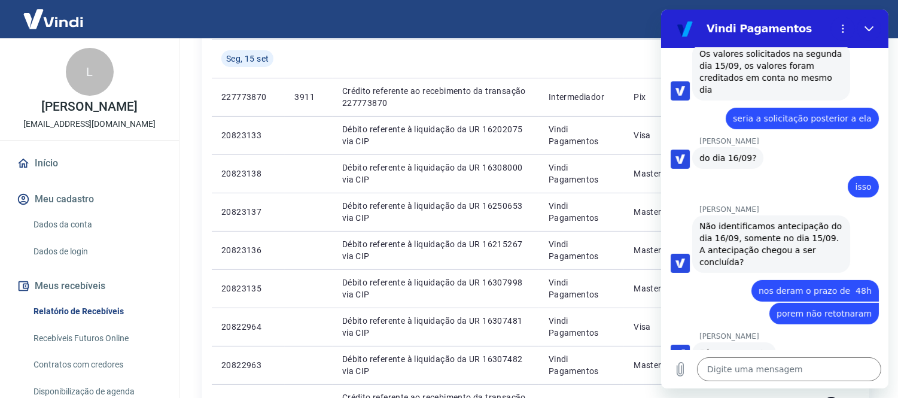
scroll to position [719, 0]
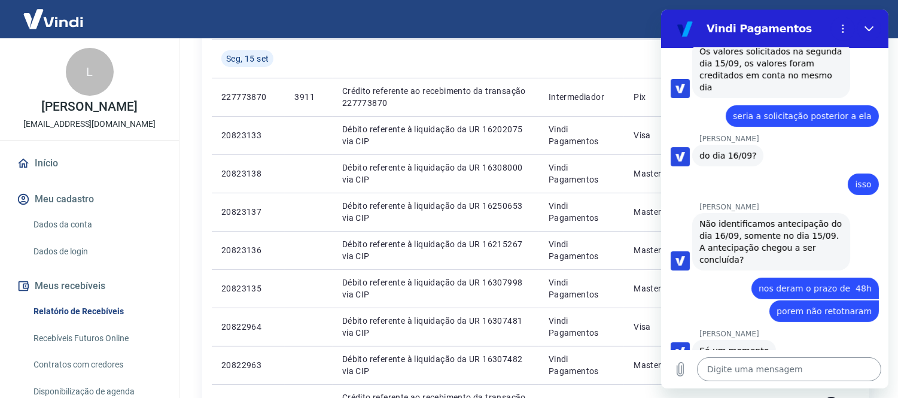
drag, startPoint x: 706, startPoint y: 309, endPoint x: 746, endPoint y: 372, distance: 75.0
click at [709, 329] on p "[PERSON_NAME]" at bounding box center [792, 334] width 189 height 10
click at [730, 361] on textarea at bounding box center [788, 369] width 184 height 24
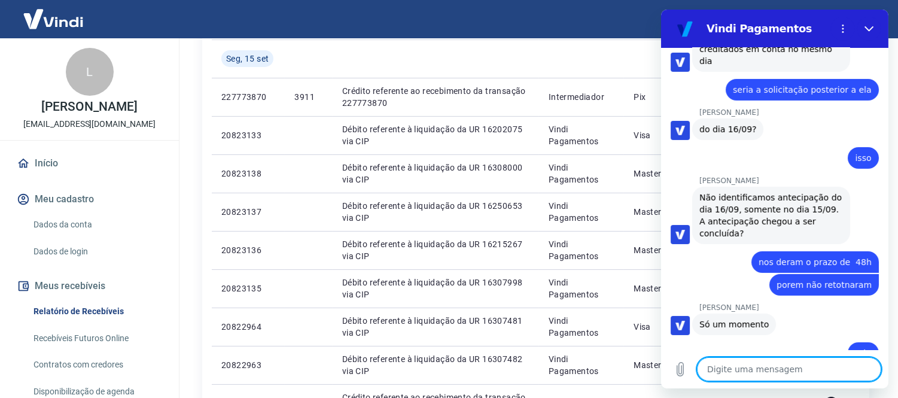
scroll to position [748, 0]
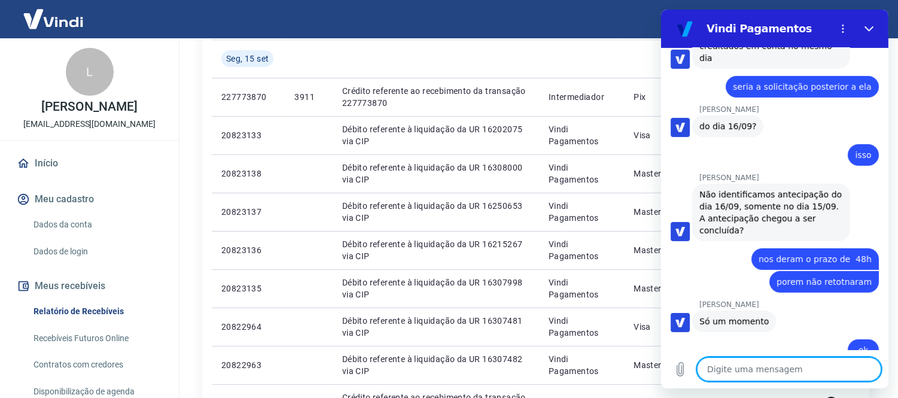
click at [750, 368] on textarea at bounding box center [788, 369] width 184 height 24
drag, startPoint x: 820, startPoint y: 374, endPoint x: 811, endPoint y: 364, distance: 13.6
click at [818, 374] on textarea at bounding box center [788, 369] width 184 height 24
click at [750, 368] on textarea at bounding box center [788, 369] width 184 height 24
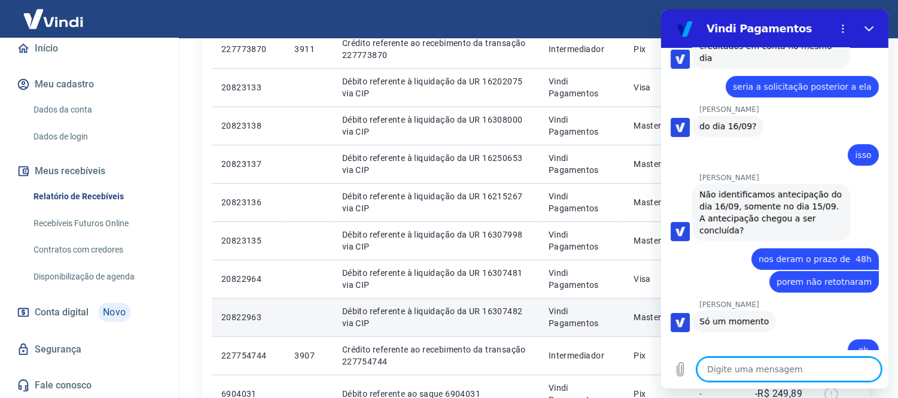
scroll to position [731, 0]
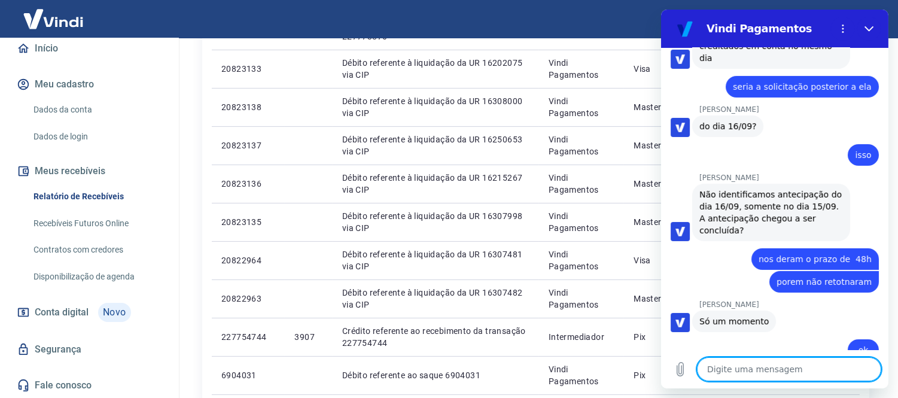
click at [835, 363] on textarea at bounding box center [788, 369] width 184 height 24
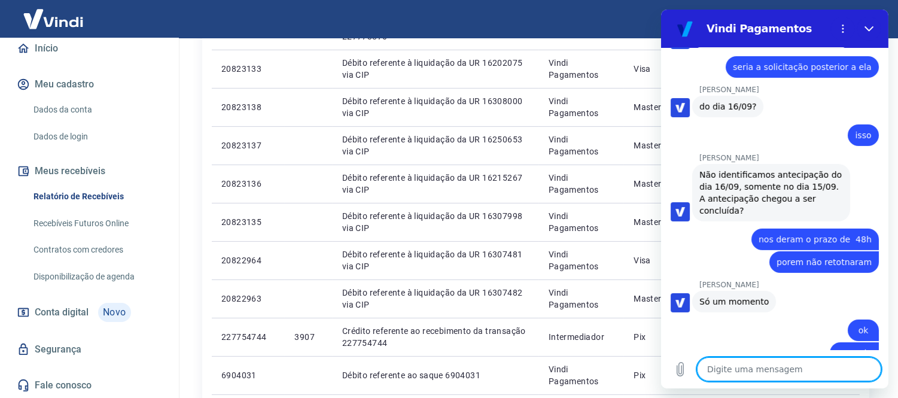
scroll to position [770, 0]
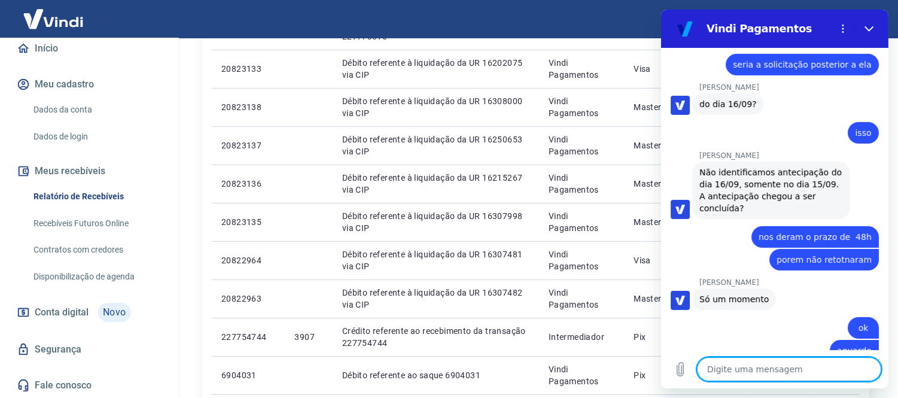
click at [835, 376] on textarea at bounding box center [788, 369] width 184 height 24
click at [835, 380] on textarea at bounding box center [788, 369] width 184 height 24
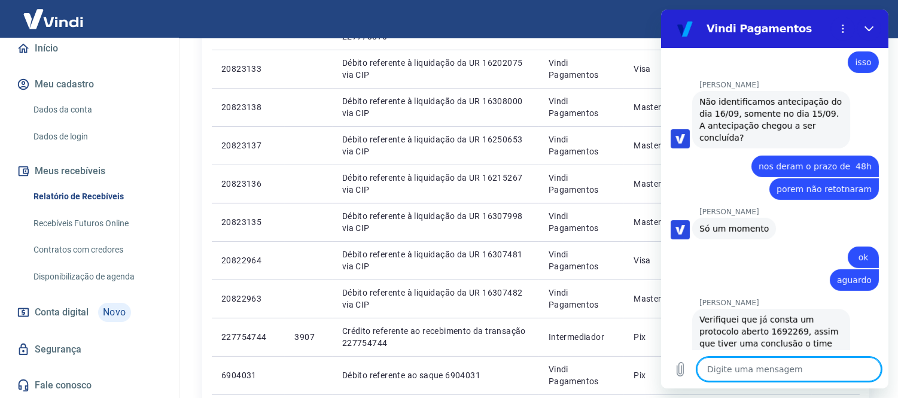
scroll to position [868, 0]
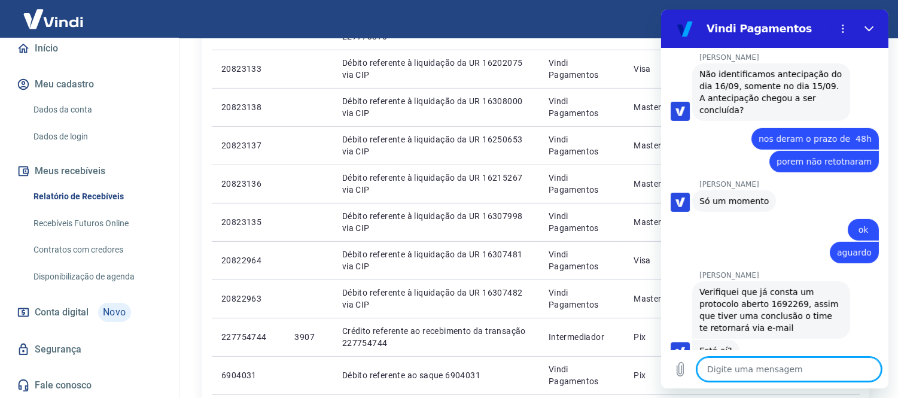
click at [756, 356] on div "19:41 diz: boa tarde, tudo bem? Enviado · 19:41 [PERSON_NAME] diz: Olá, [PERSON…" at bounding box center [773, 218] width 227 height 340
click at [756, 365] on textarea at bounding box center [788, 369] width 184 height 24
click at [758, 367] on textarea at bounding box center [788, 369] width 184 height 24
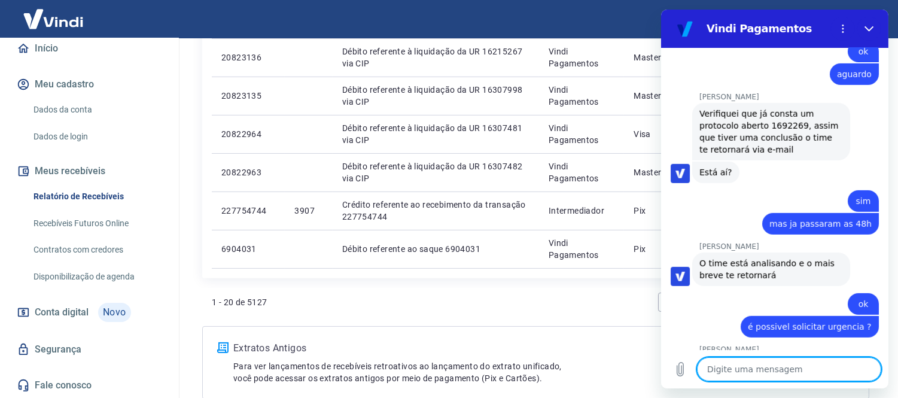
scroll to position [1045, 0]
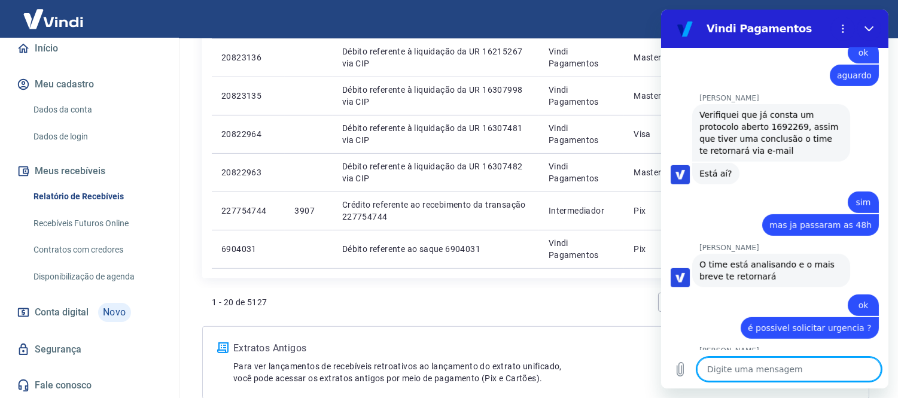
click at [0, 110] on div "Início Meu cadastro Dados da conta Dados de login Meus recebíveis Relatório de …" at bounding box center [89, 216] width 179 height 363
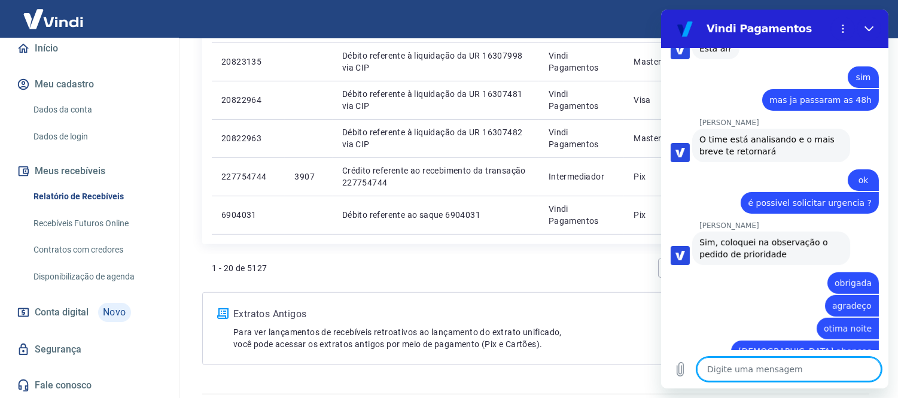
scroll to position [923, 0]
